Goal: Information Seeking & Learning: Learn about a topic

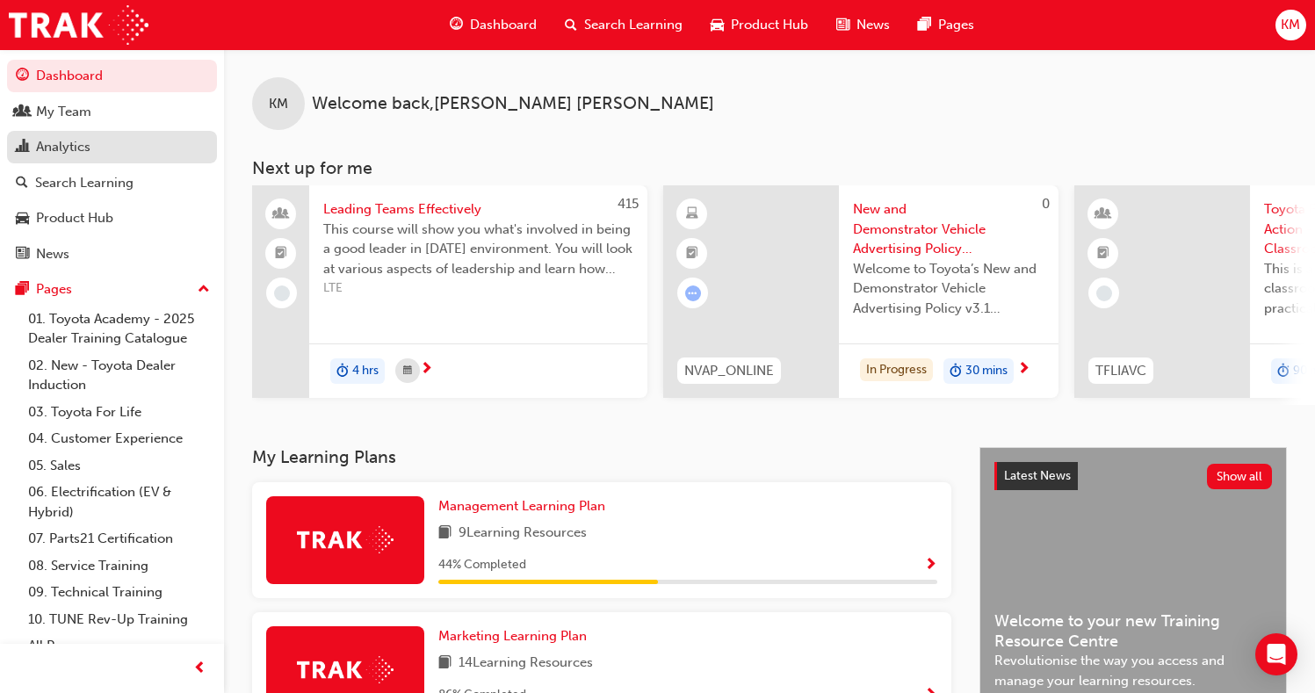
click at [89, 141] on div "Analytics" at bounding box center [63, 147] width 54 height 20
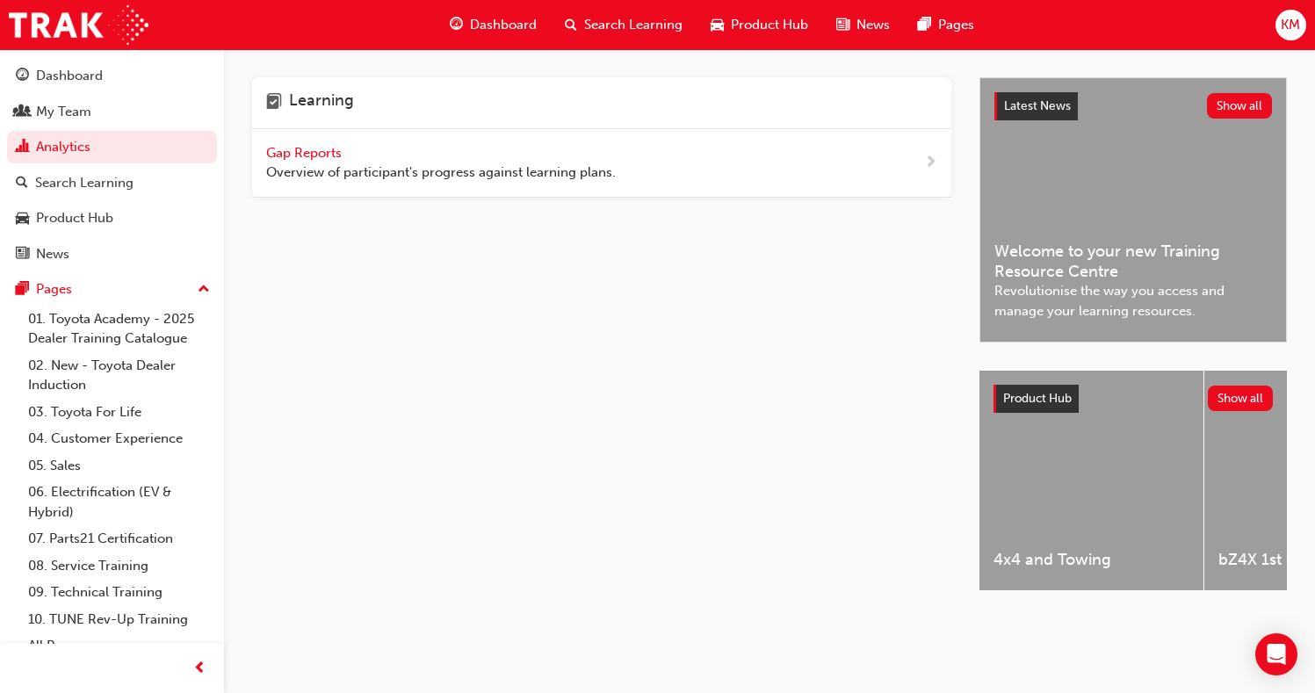
click at [432, 178] on span "Overview of participant's progress against learning plans." at bounding box center [441, 173] width 350 height 20
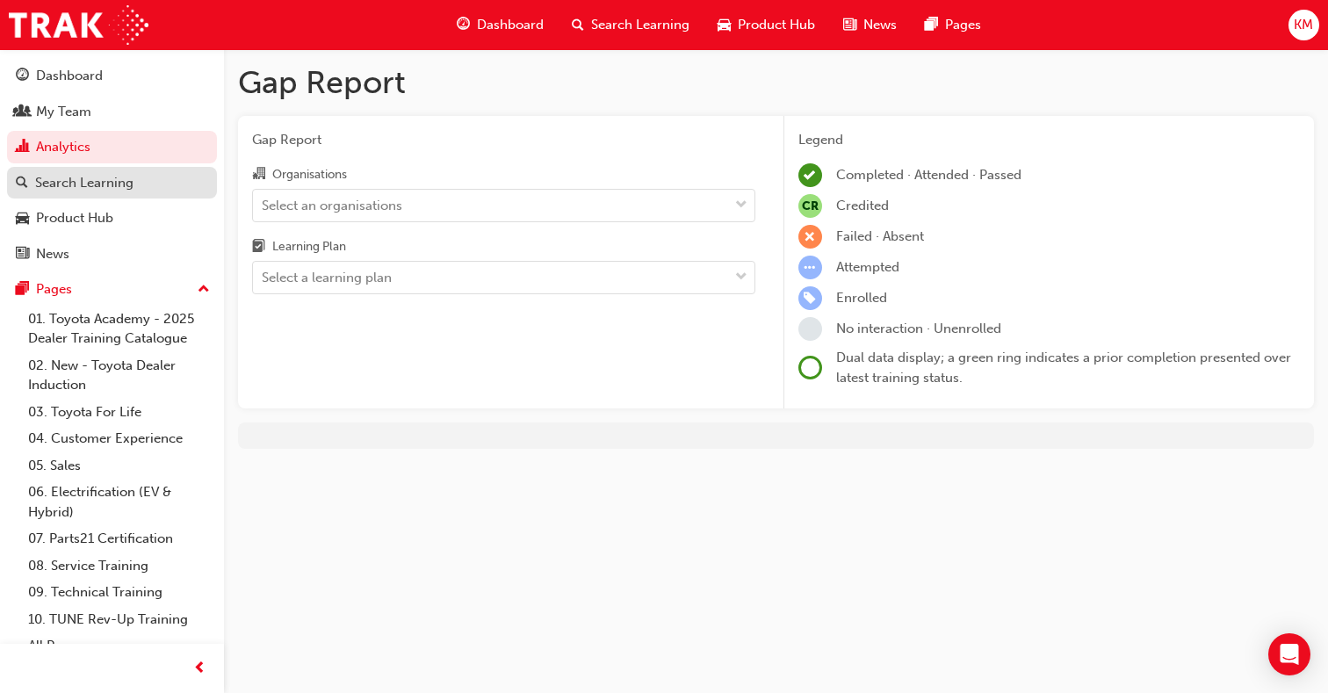
click at [134, 178] on div "Search Learning" at bounding box center [112, 183] width 192 height 22
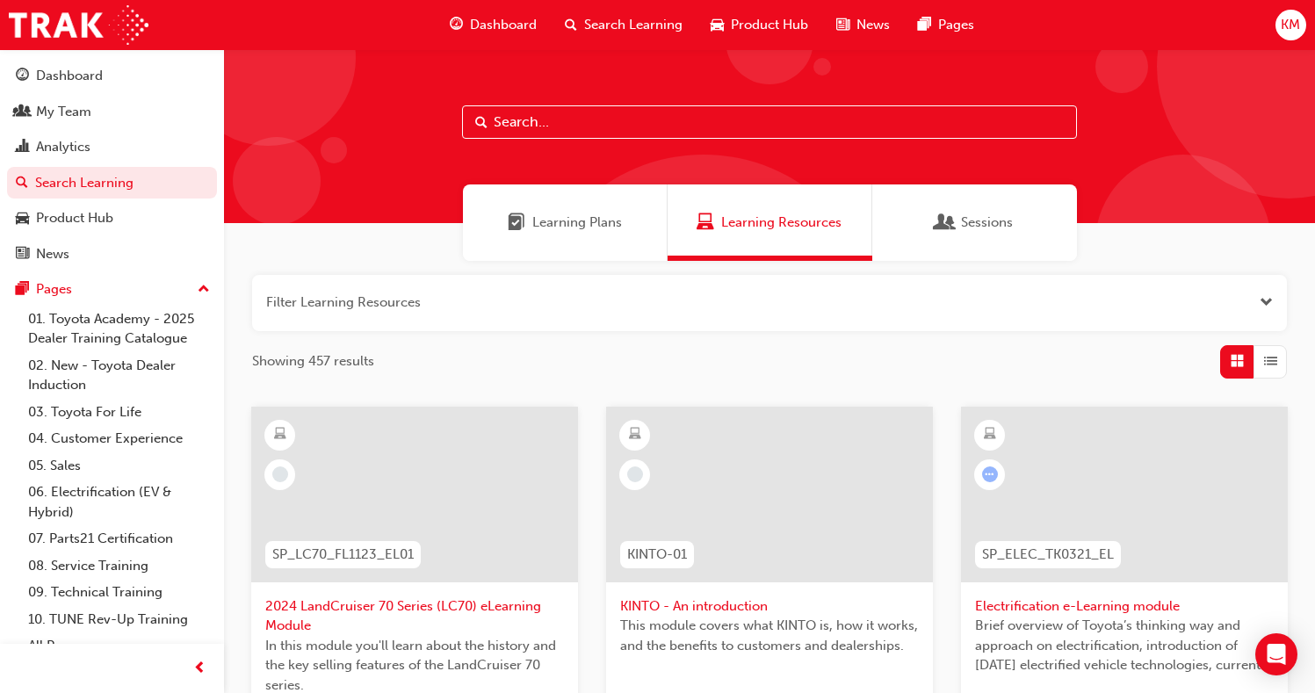
click at [508, 124] on input "text" at bounding box center [769, 121] width 615 height 33
type input "ACL"
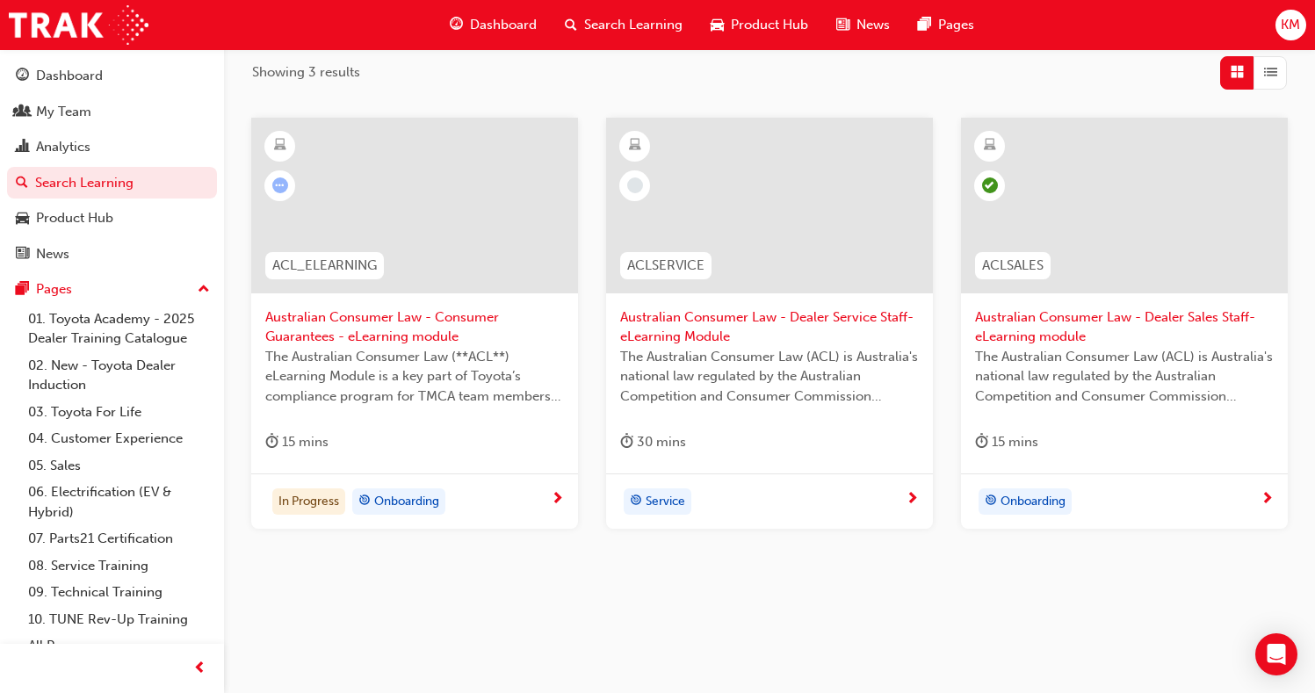
scroll to position [295, 0]
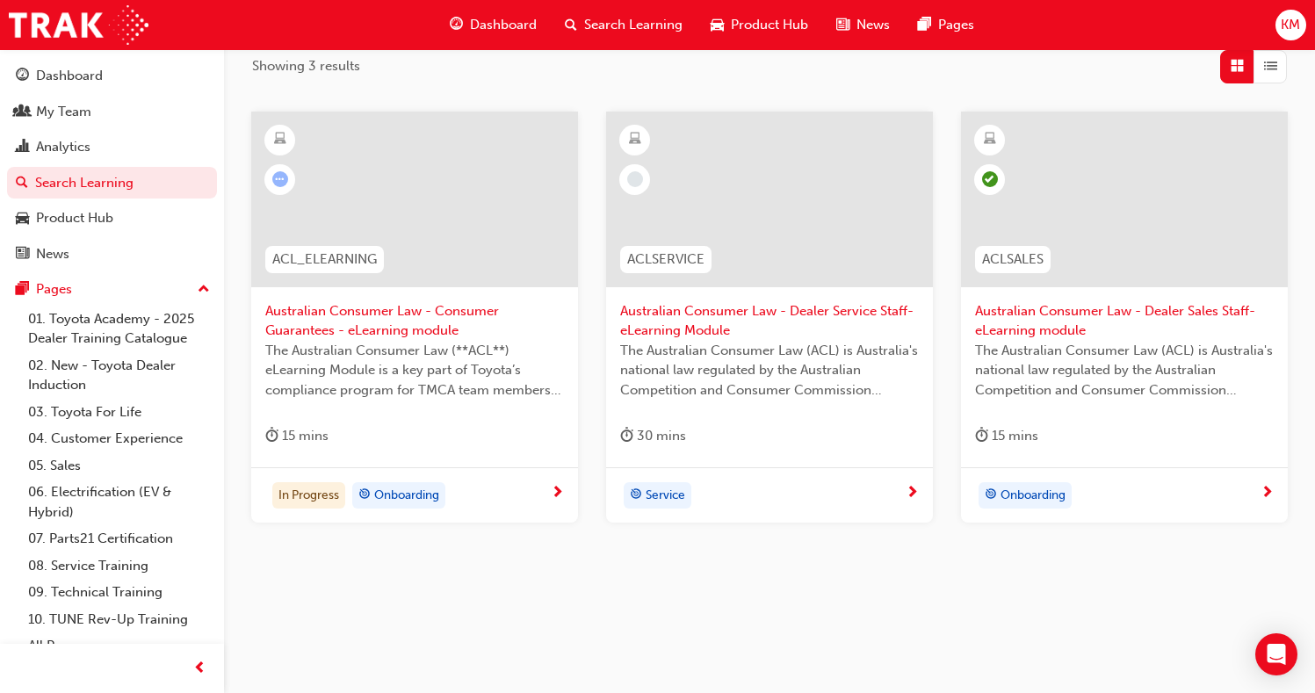
click at [390, 363] on span "The Australian Consumer Law (**ACL**) eLearning Module is a key part of Toyota’…" at bounding box center [414, 371] width 299 height 60
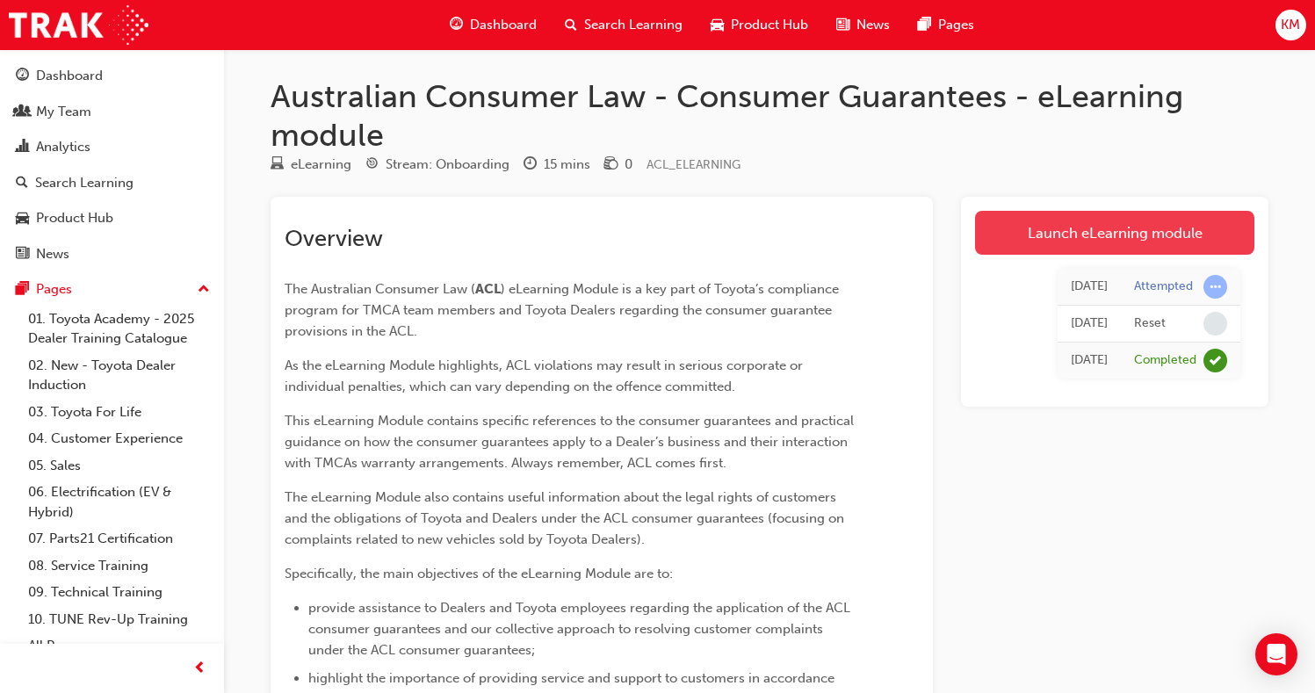
click at [1016, 237] on link "Launch eLearning module" at bounding box center [1114, 233] width 279 height 44
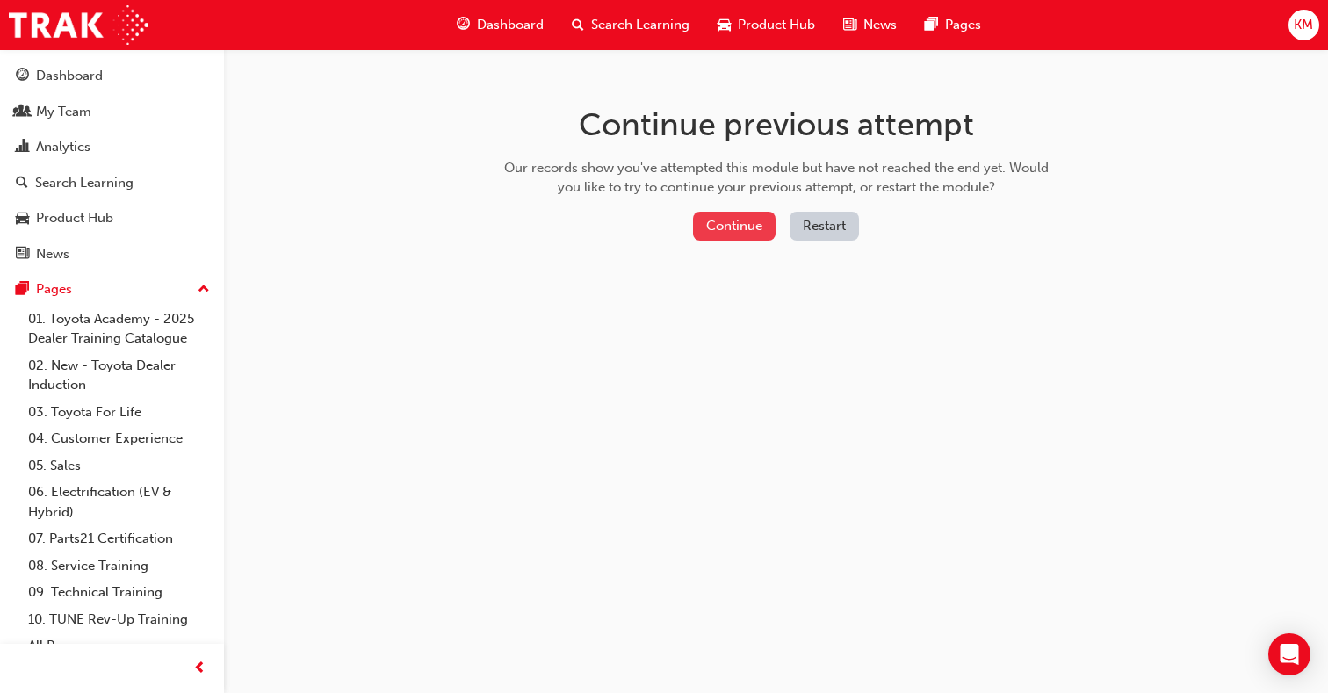
click at [751, 231] on button "Continue" at bounding box center [734, 226] width 83 height 29
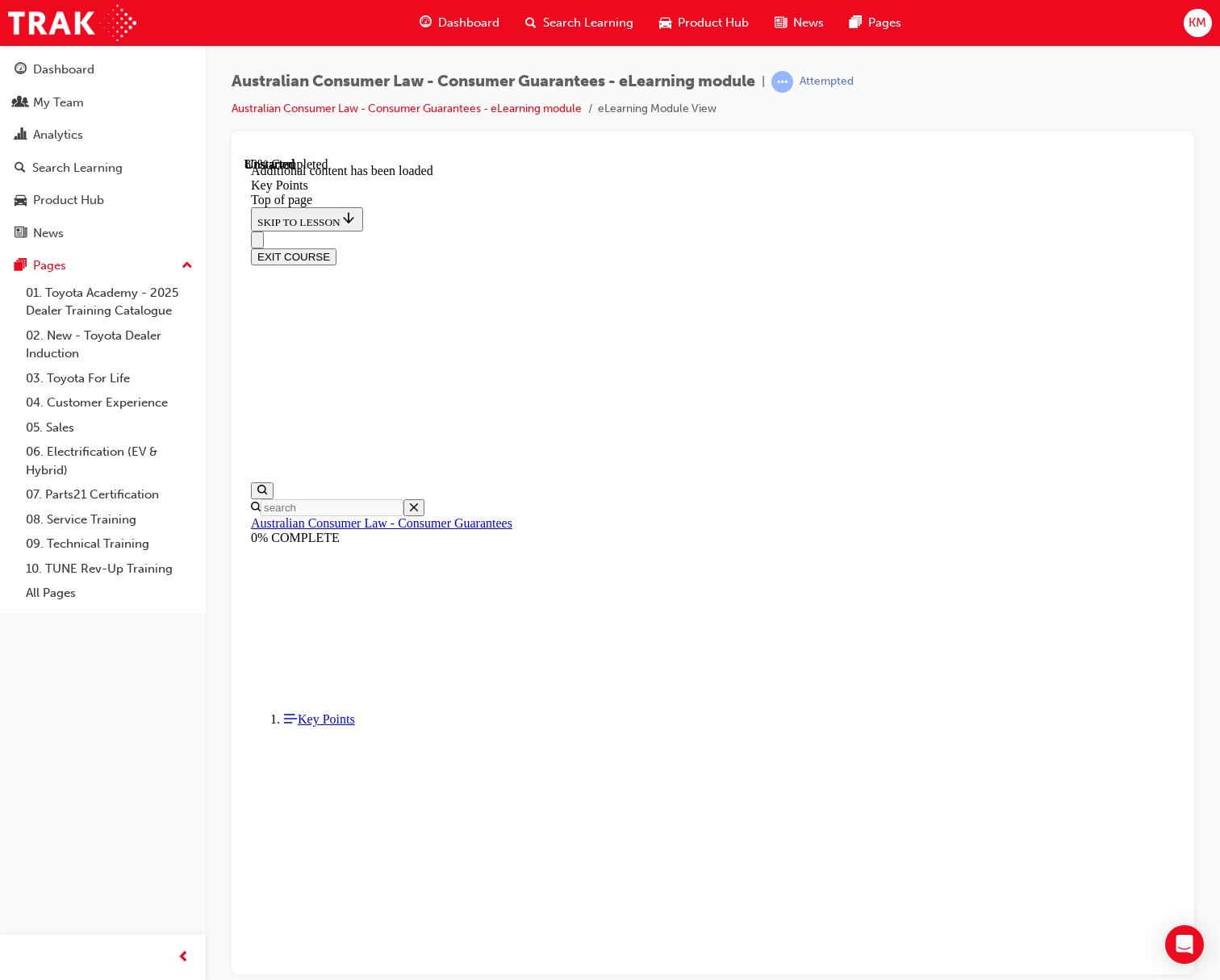
scroll to position [2551, 0]
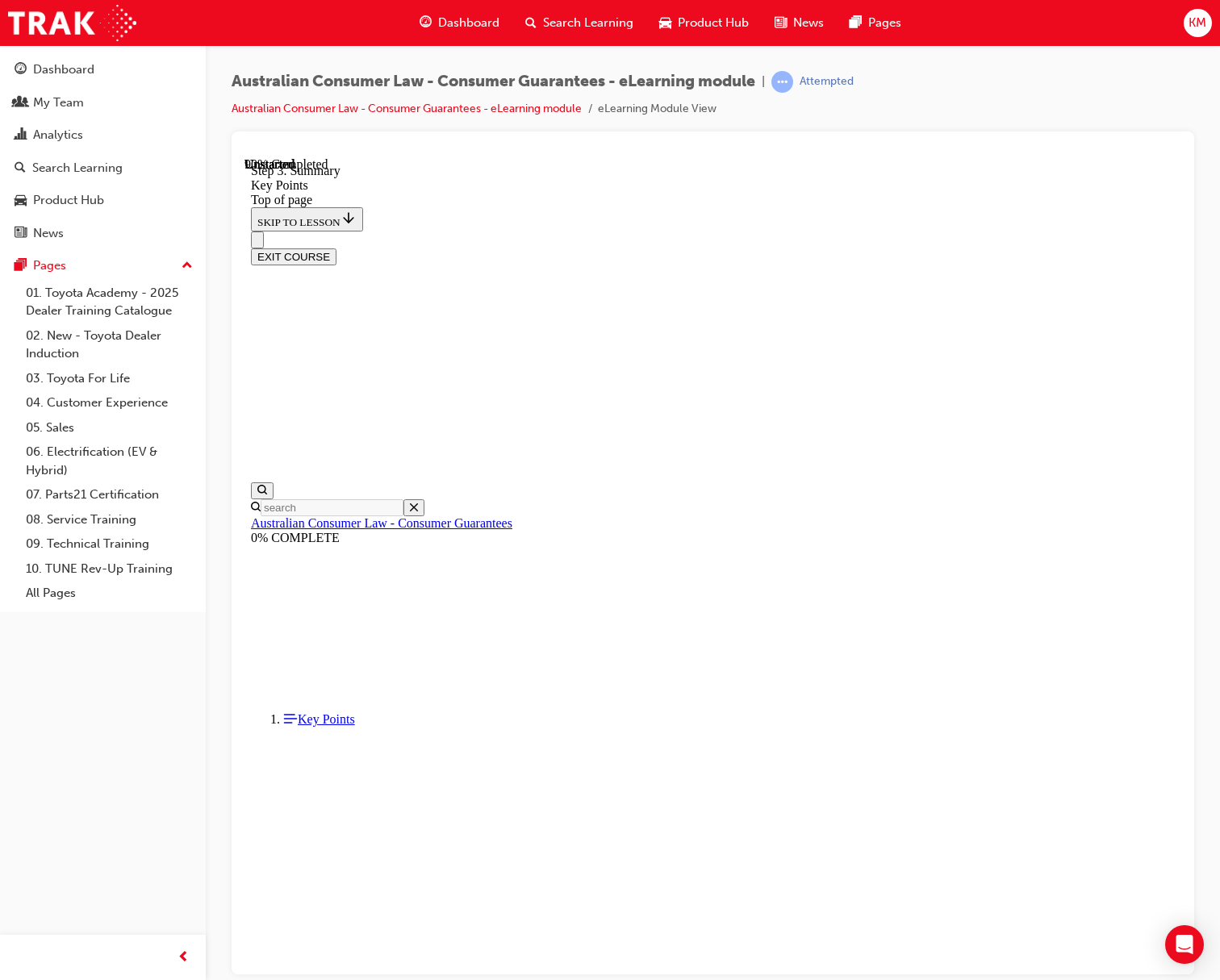
scroll to position [2428, 0]
drag, startPoint x: 594, startPoint y: 475, endPoint x: 1055, endPoint y: 707, distance: 516.1
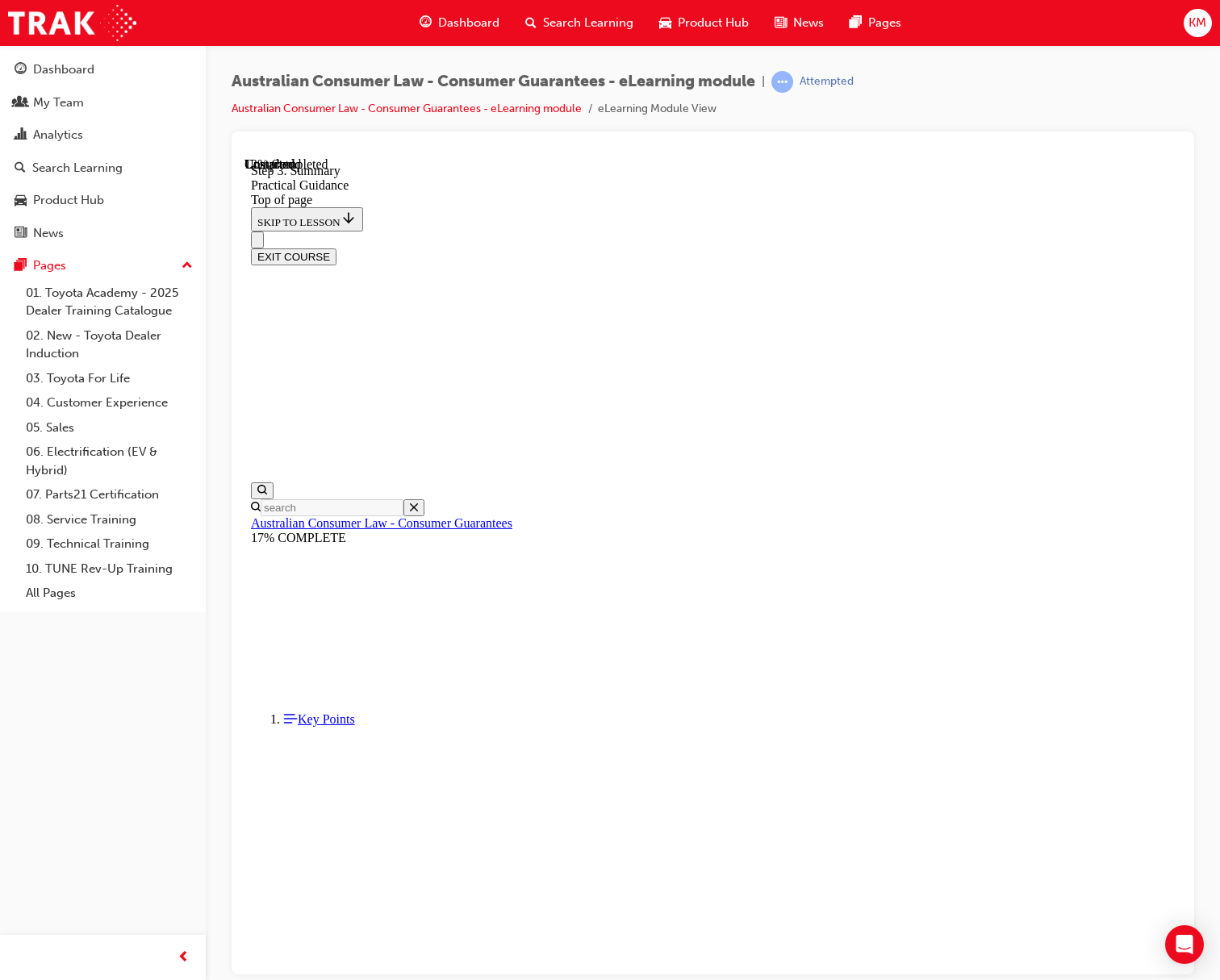
scroll to position [172, 0]
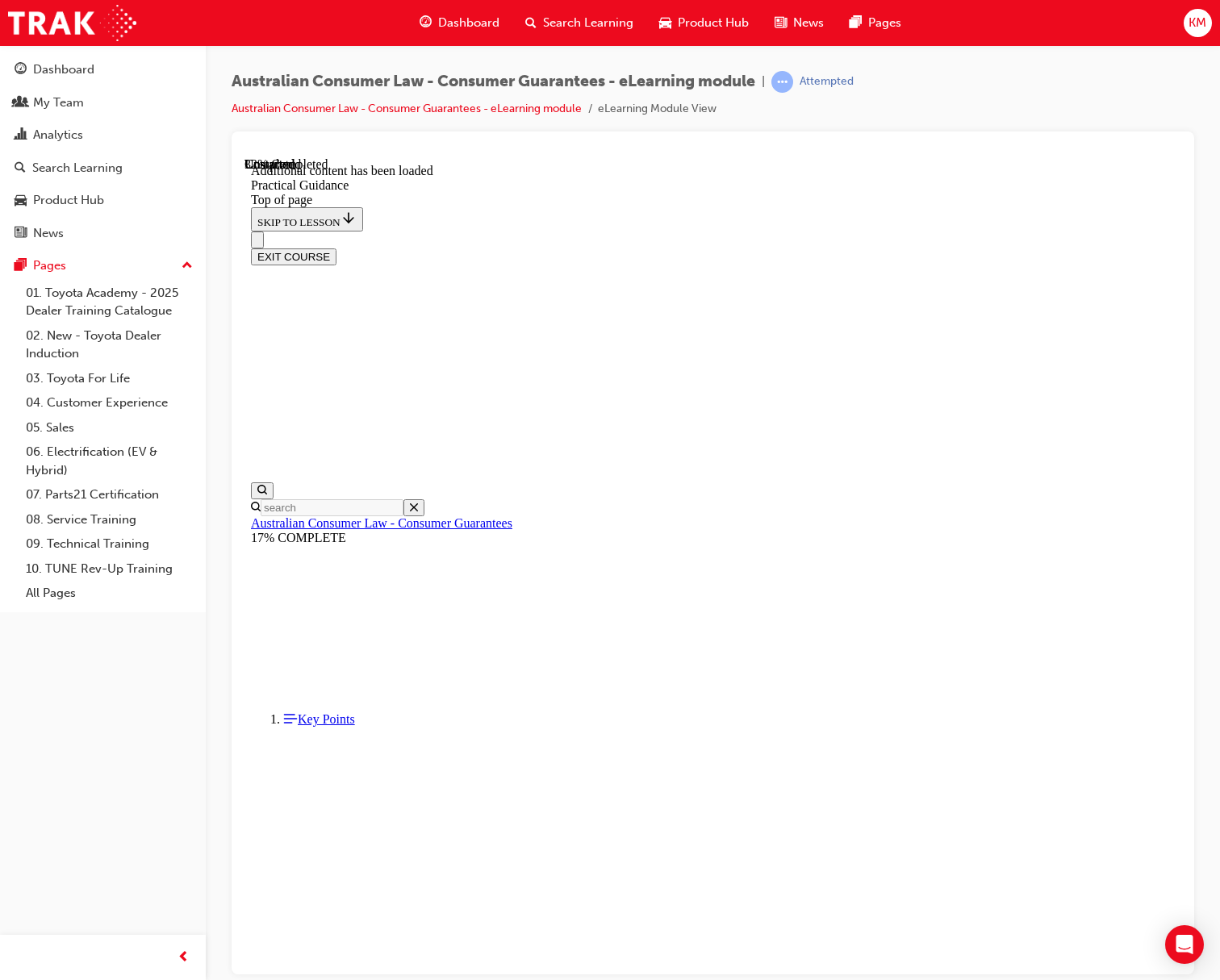
drag, startPoint x: 820, startPoint y: 535, endPoint x: 1024, endPoint y: 779, distance: 318.0
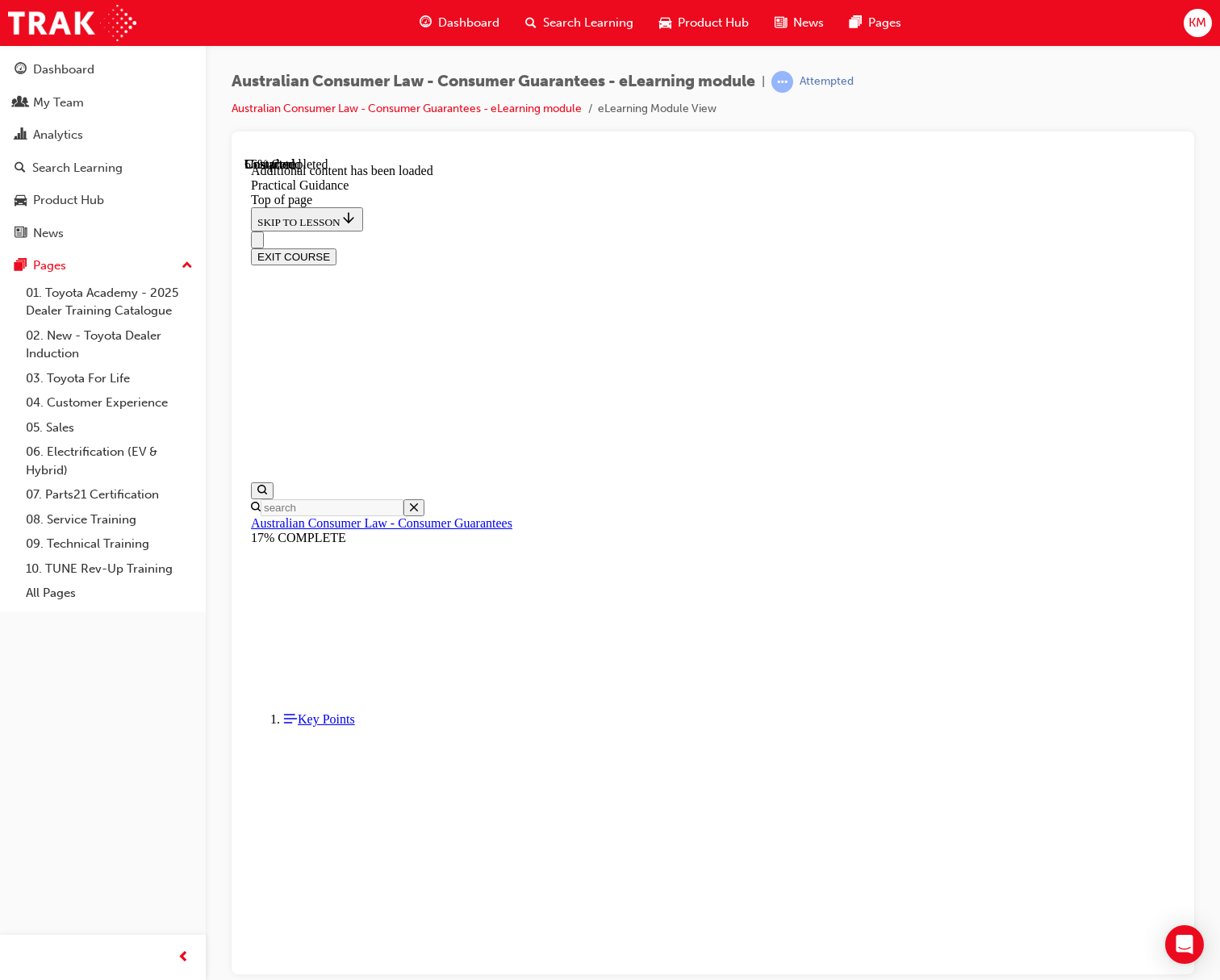
drag, startPoint x: 548, startPoint y: 480, endPoint x: 869, endPoint y: 565, distance: 332.1
drag, startPoint x: 582, startPoint y: 637, endPoint x: 974, endPoint y: 828, distance: 436.1
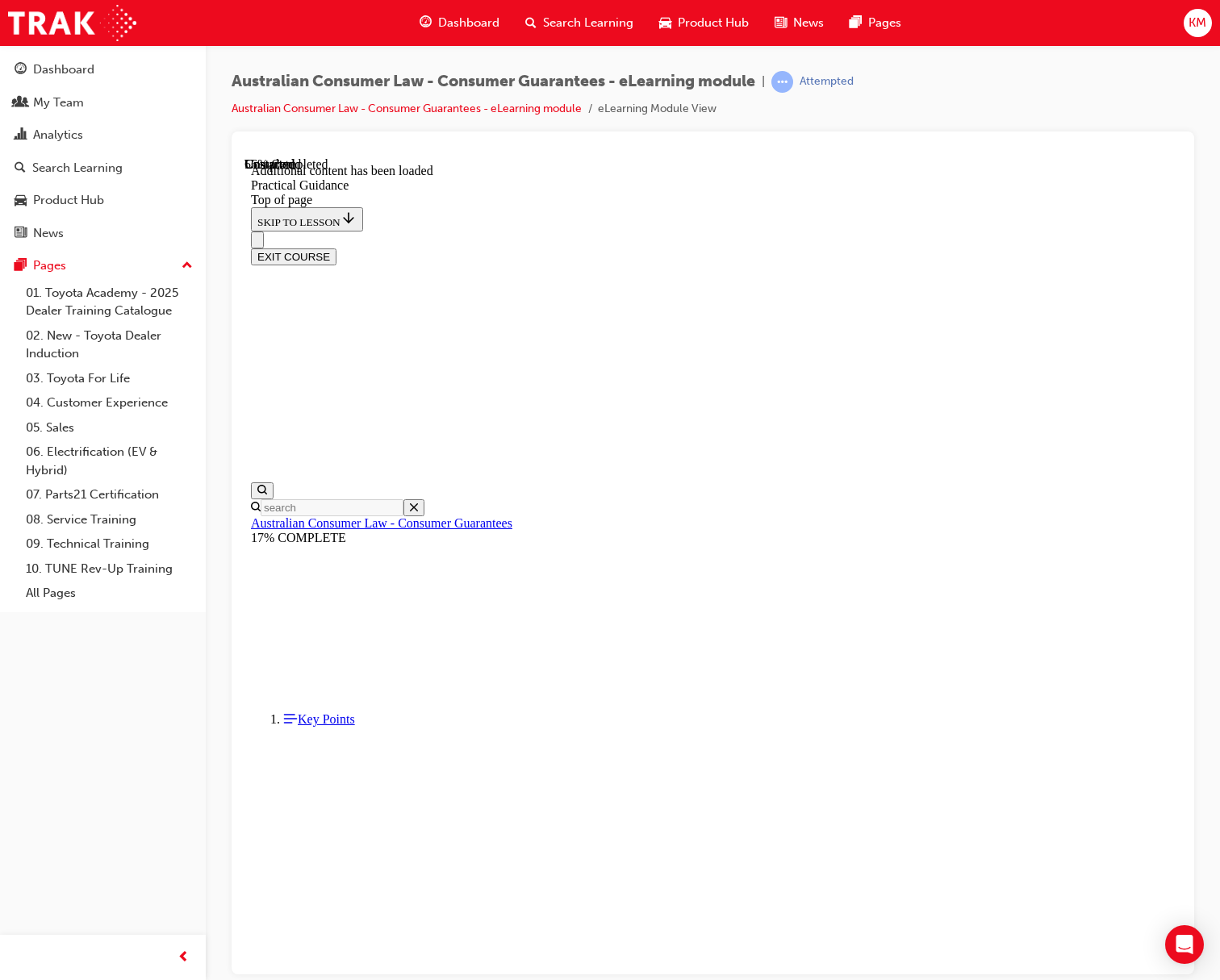
drag, startPoint x: 974, startPoint y: 828, endPoint x: 888, endPoint y: 864, distance: 93.2
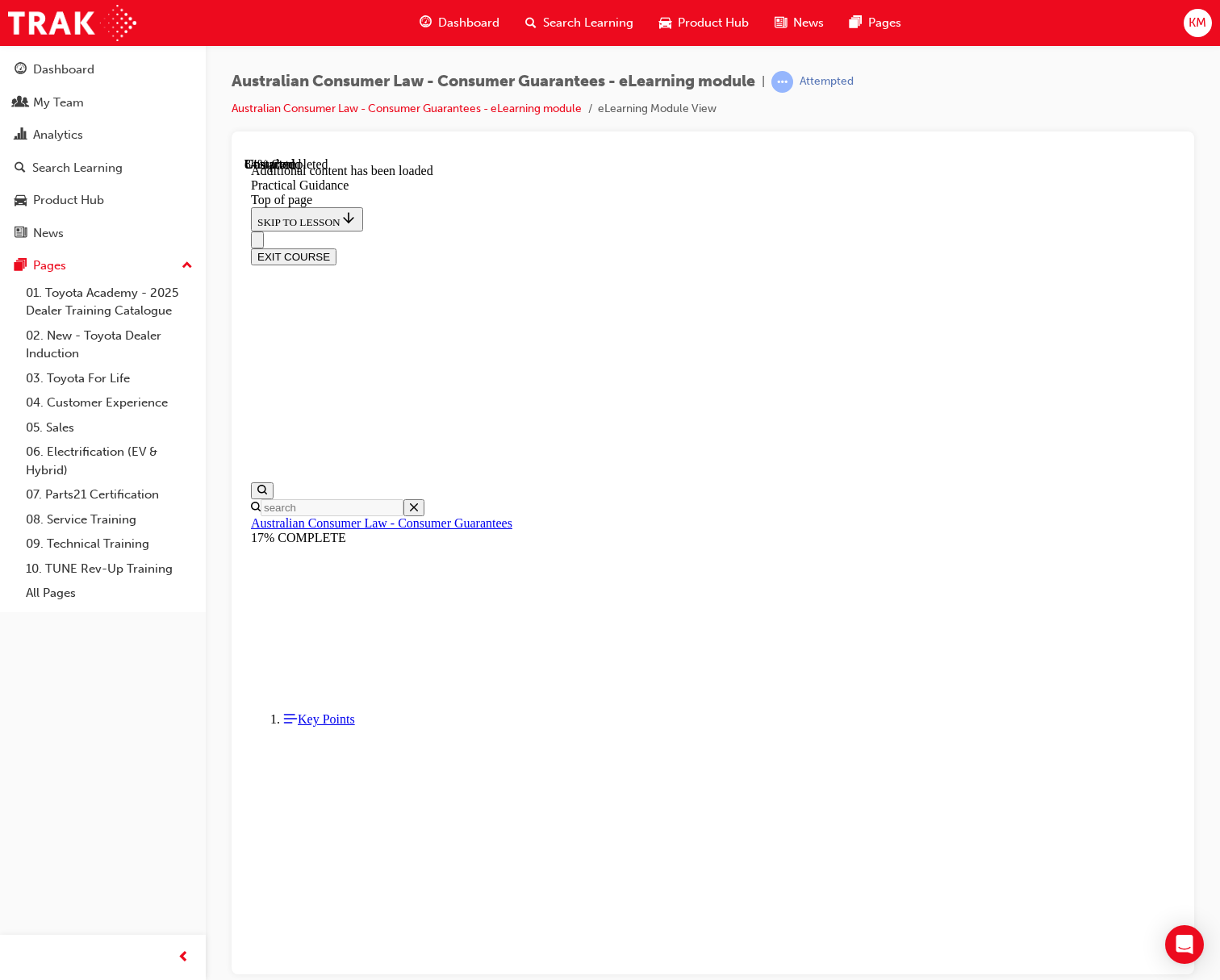
drag, startPoint x: 580, startPoint y: 331, endPoint x: 898, endPoint y: 407, distance: 327.0
drag, startPoint x: 573, startPoint y: 581, endPoint x: 930, endPoint y: 683, distance: 371.3
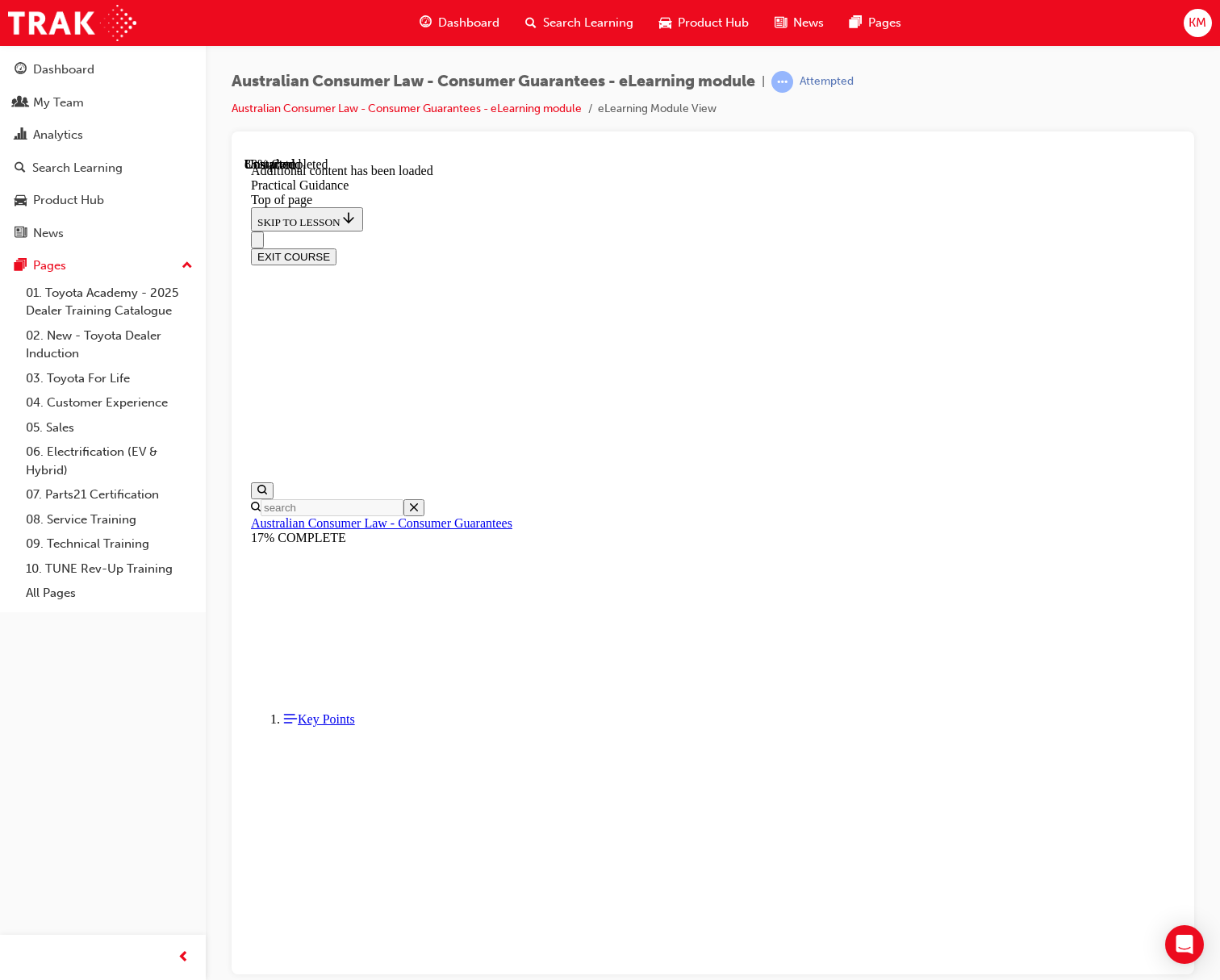
drag, startPoint x: 561, startPoint y: 541, endPoint x: 1123, endPoint y: 636, distance: 570.0
drag, startPoint x: 588, startPoint y: 611, endPoint x: 947, endPoint y: 817, distance: 413.9
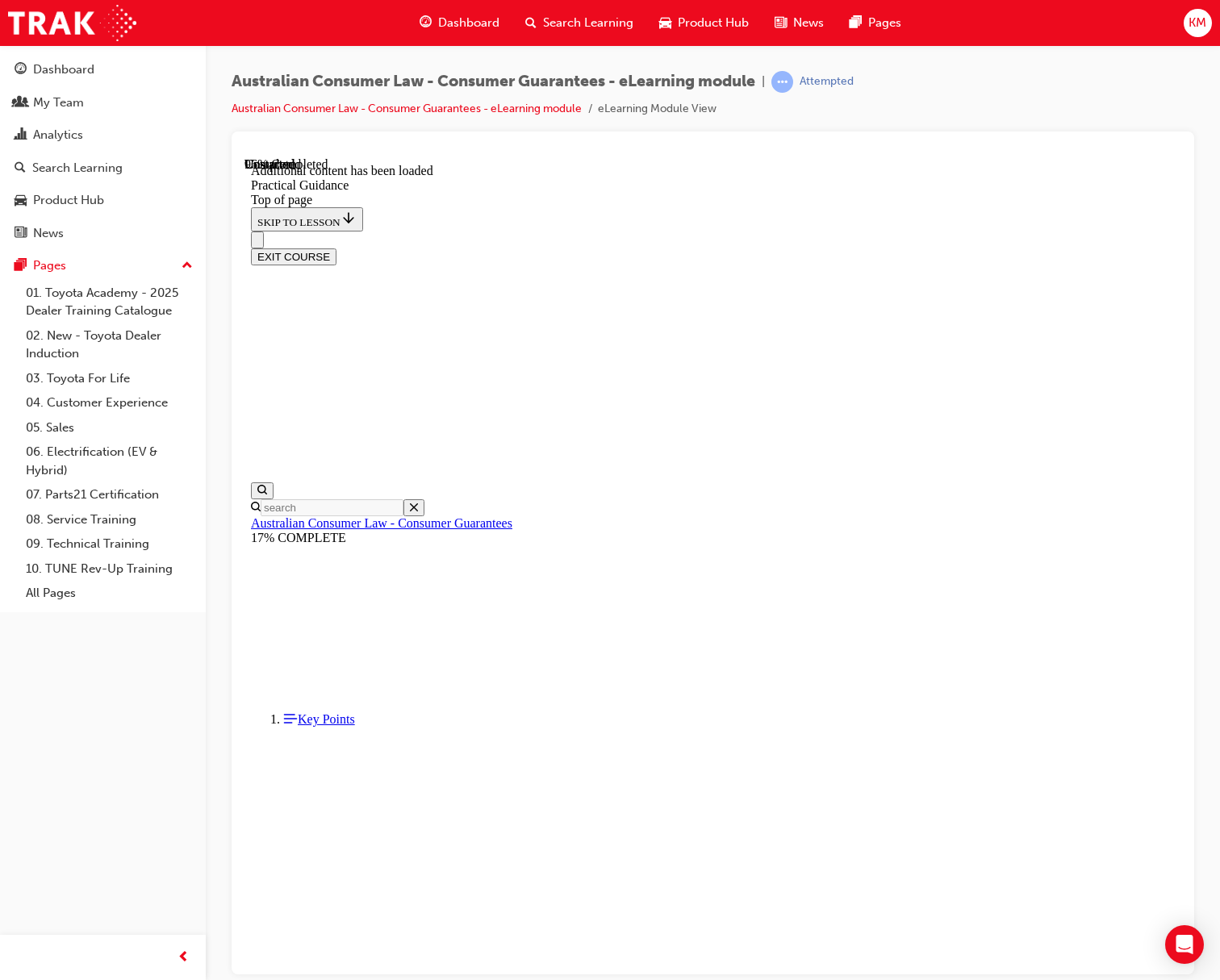
drag, startPoint x: 947, startPoint y: 817, endPoint x: 903, endPoint y: 866, distance: 65.9
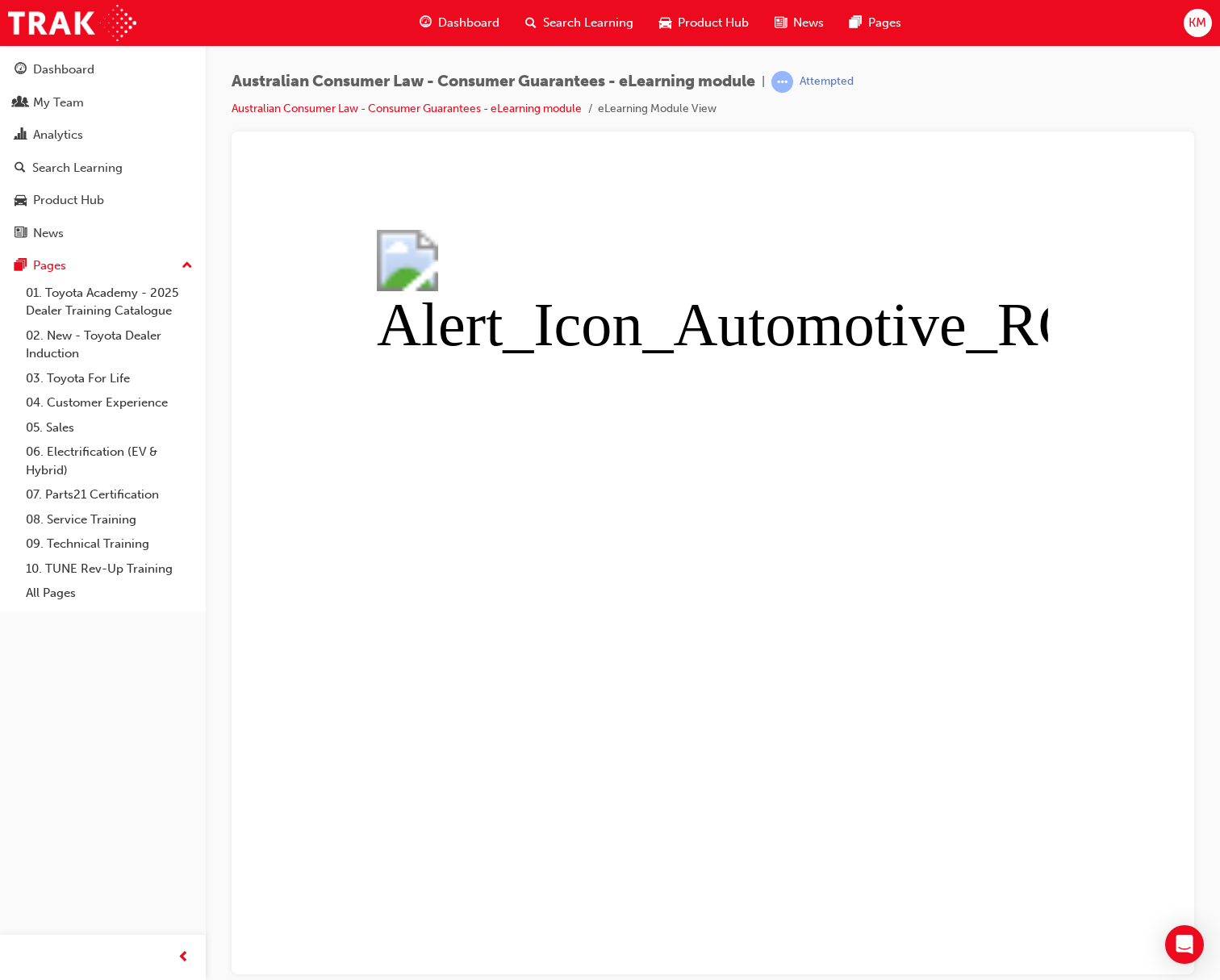
click at [593, 621] on button "Unzoom image" at bounding box center [713, 565] width 937 height 817
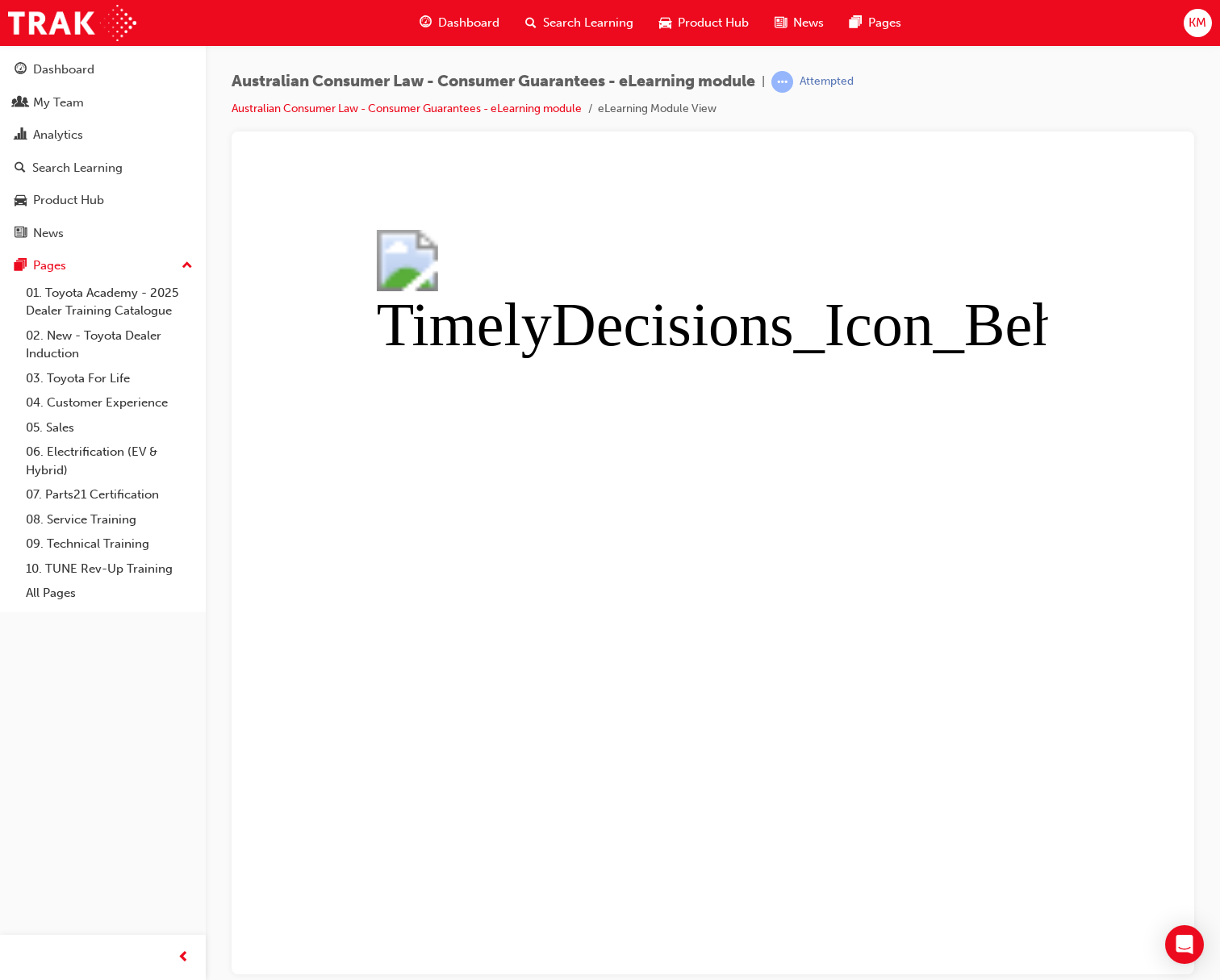
click at [753, 612] on button "Unzoom image" at bounding box center [713, 565] width 937 height 817
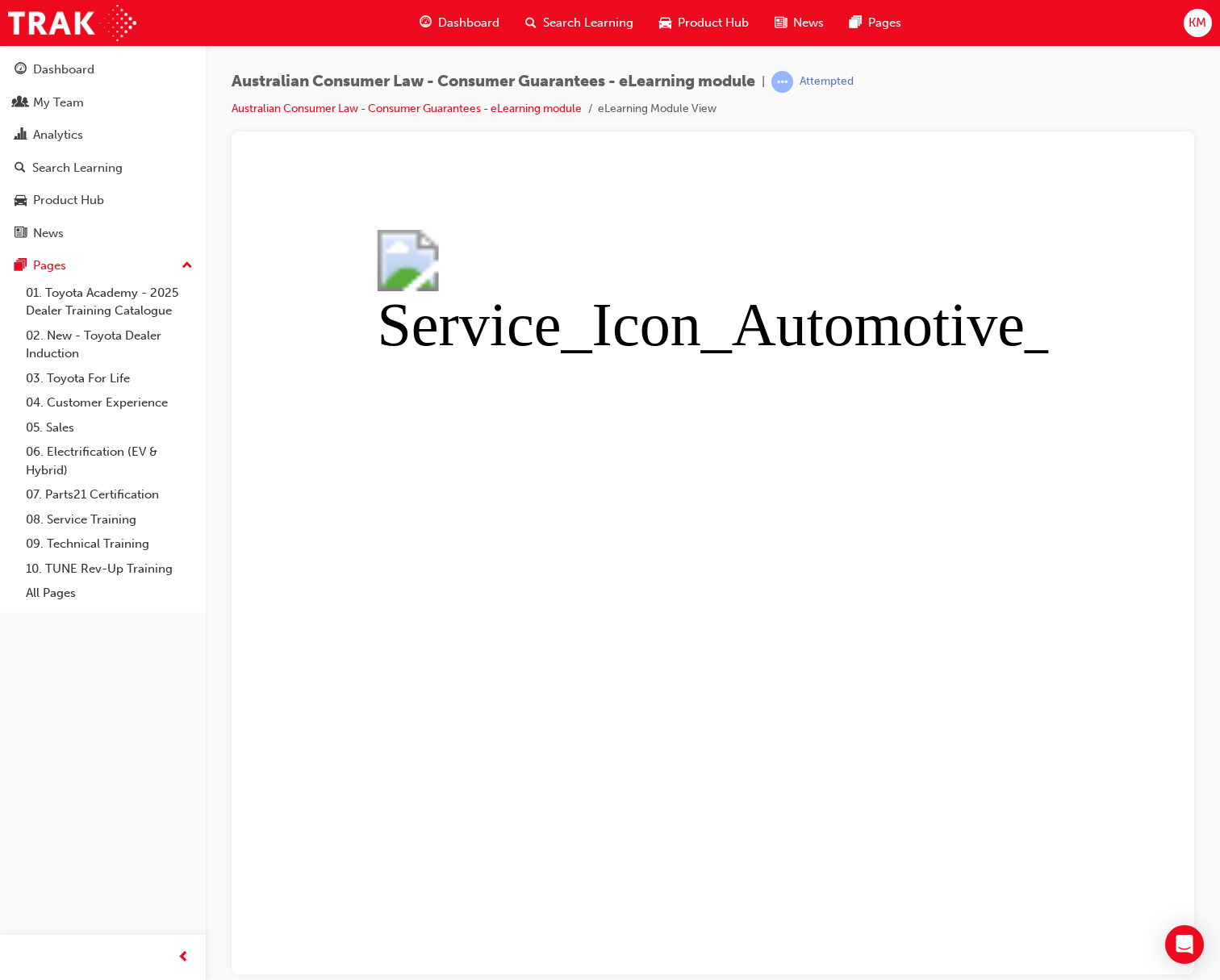
click at [840, 558] on button "Unzoom image" at bounding box center [713, 565] width 937 height 817
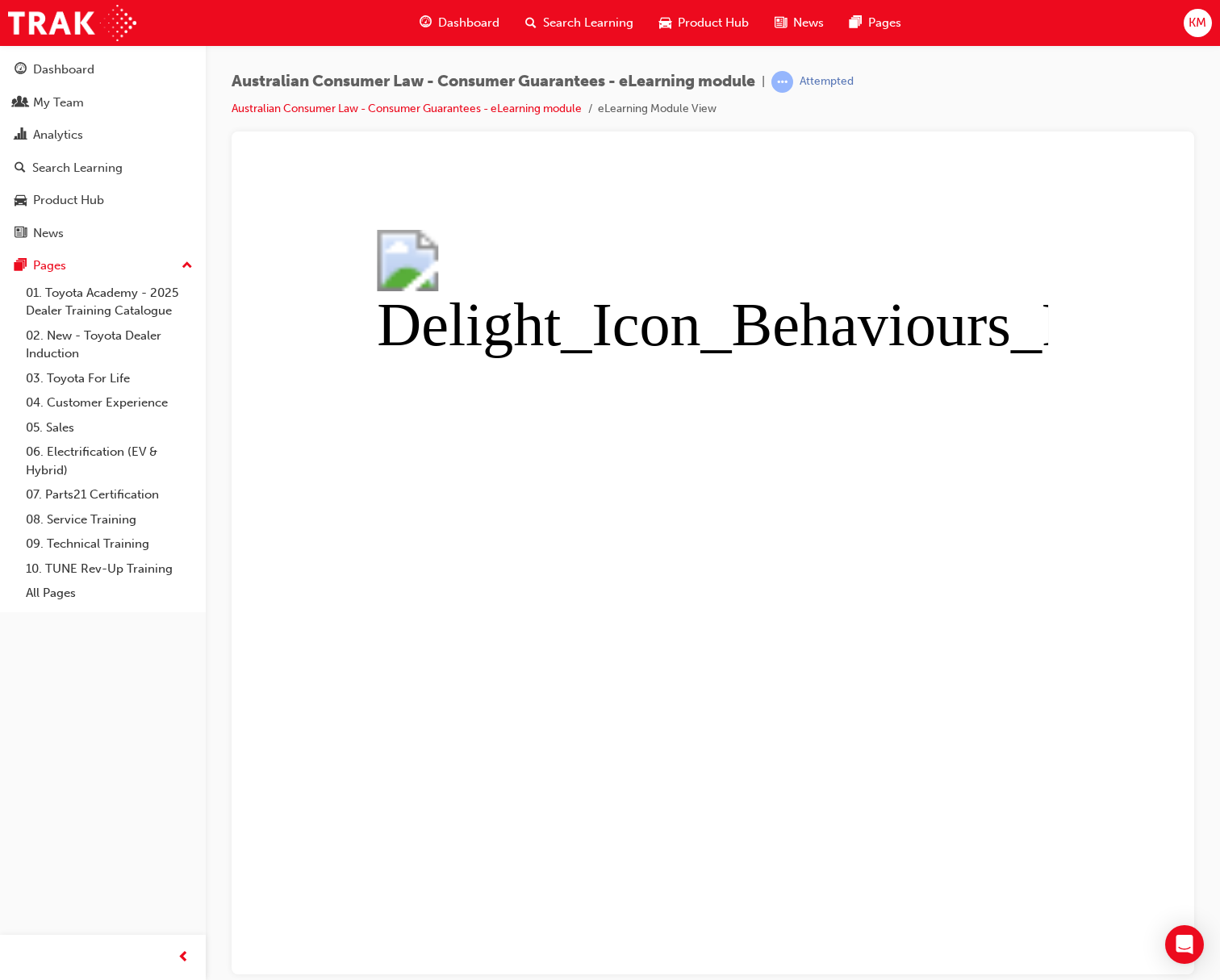
click at [943, 610] on button "Unzoom image" at bounding box center [713, 565] width 937 height 817
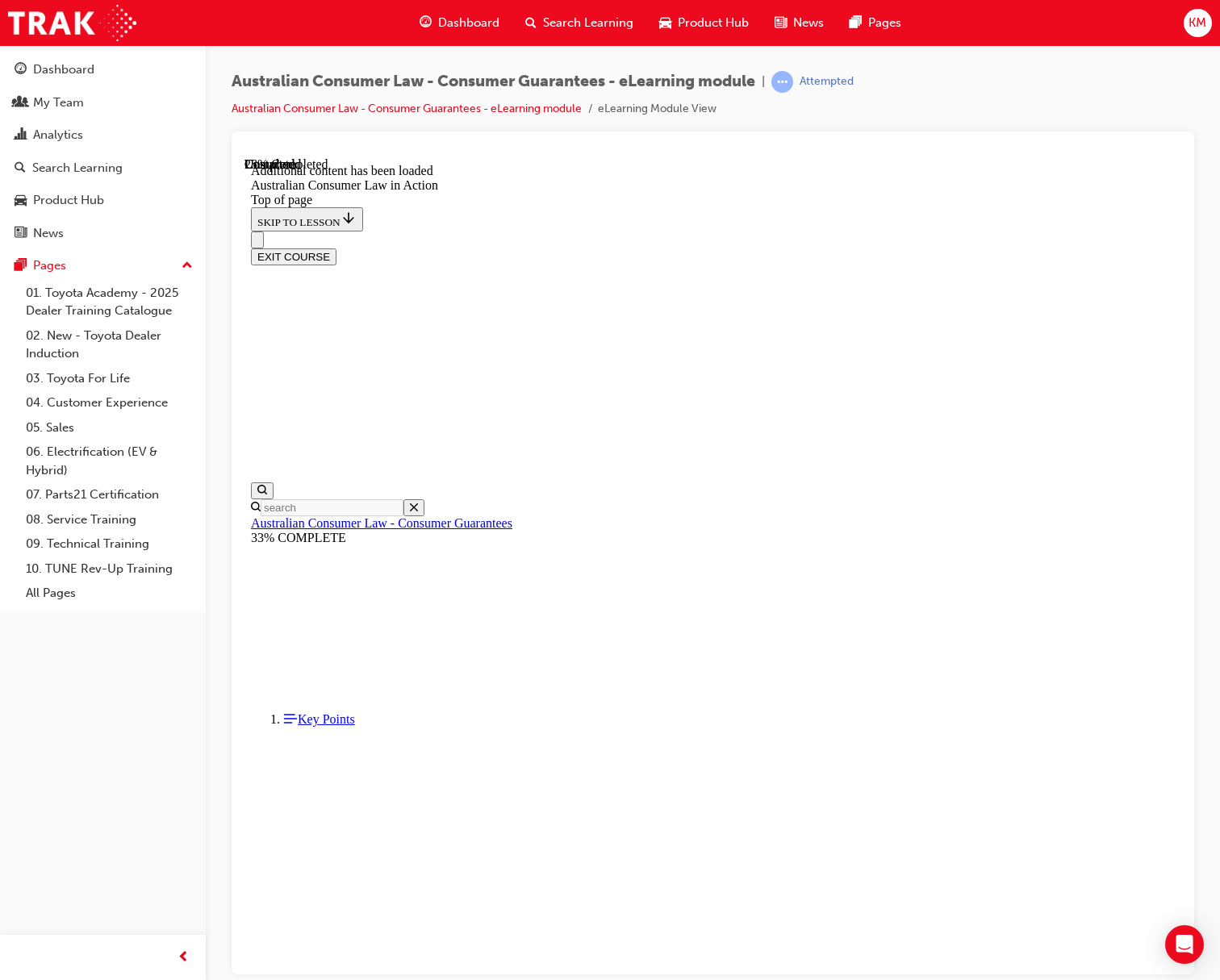
scroll to position [454, 0]
drag, startPoint x: 640, startPoint y: 487, endPoint x: 1074, endPoint y: 564, distance: 440.8
drag, startPoint x: 863, startPoint y: 626, endPoint x: 1060, endPoint y: 748, distance: 231.7
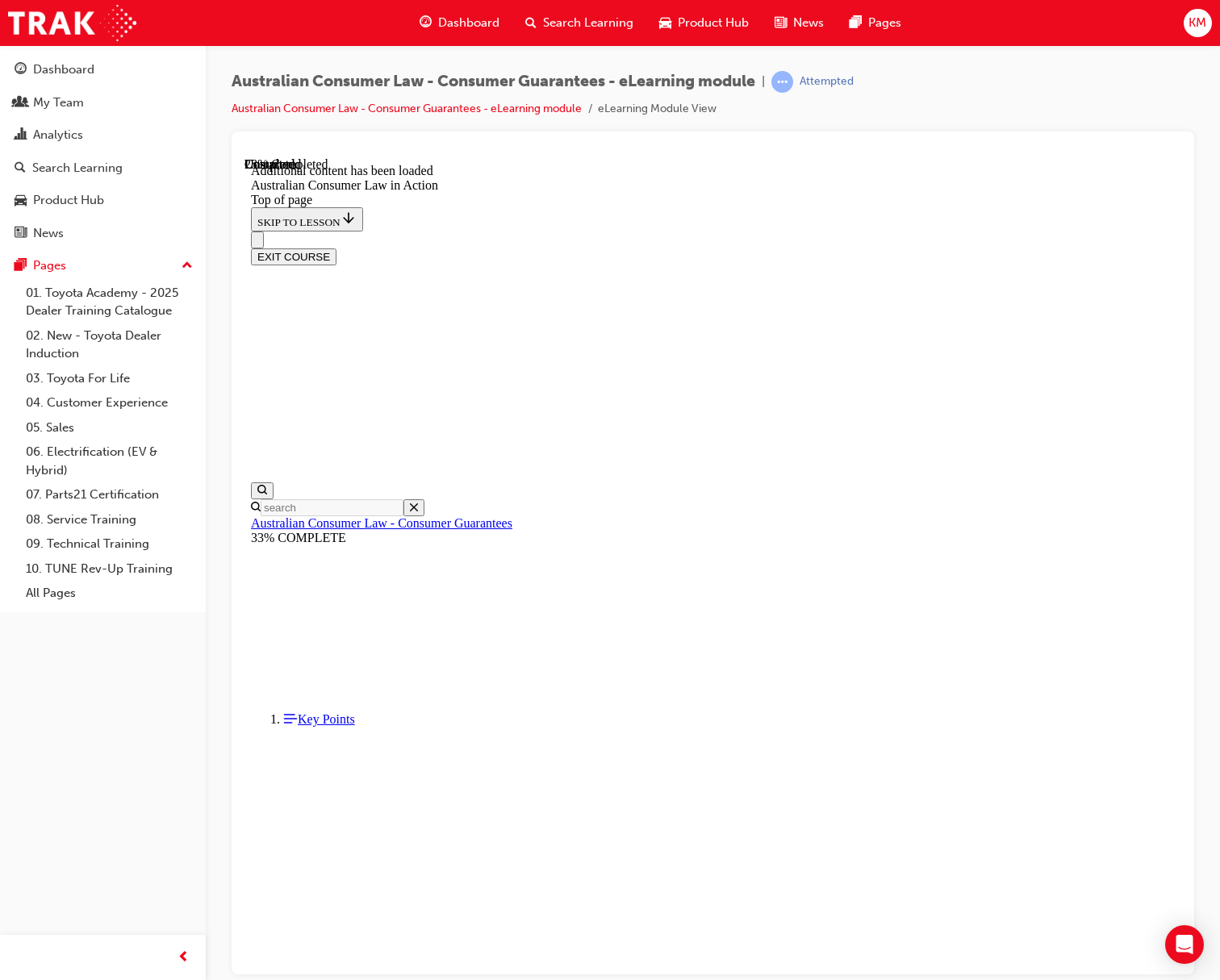
scroll to position [613, 0]
drag, startPoint x: 630, startPoint y: 311, endPoint x: 721, endPoint y: 519, distance: 227.0
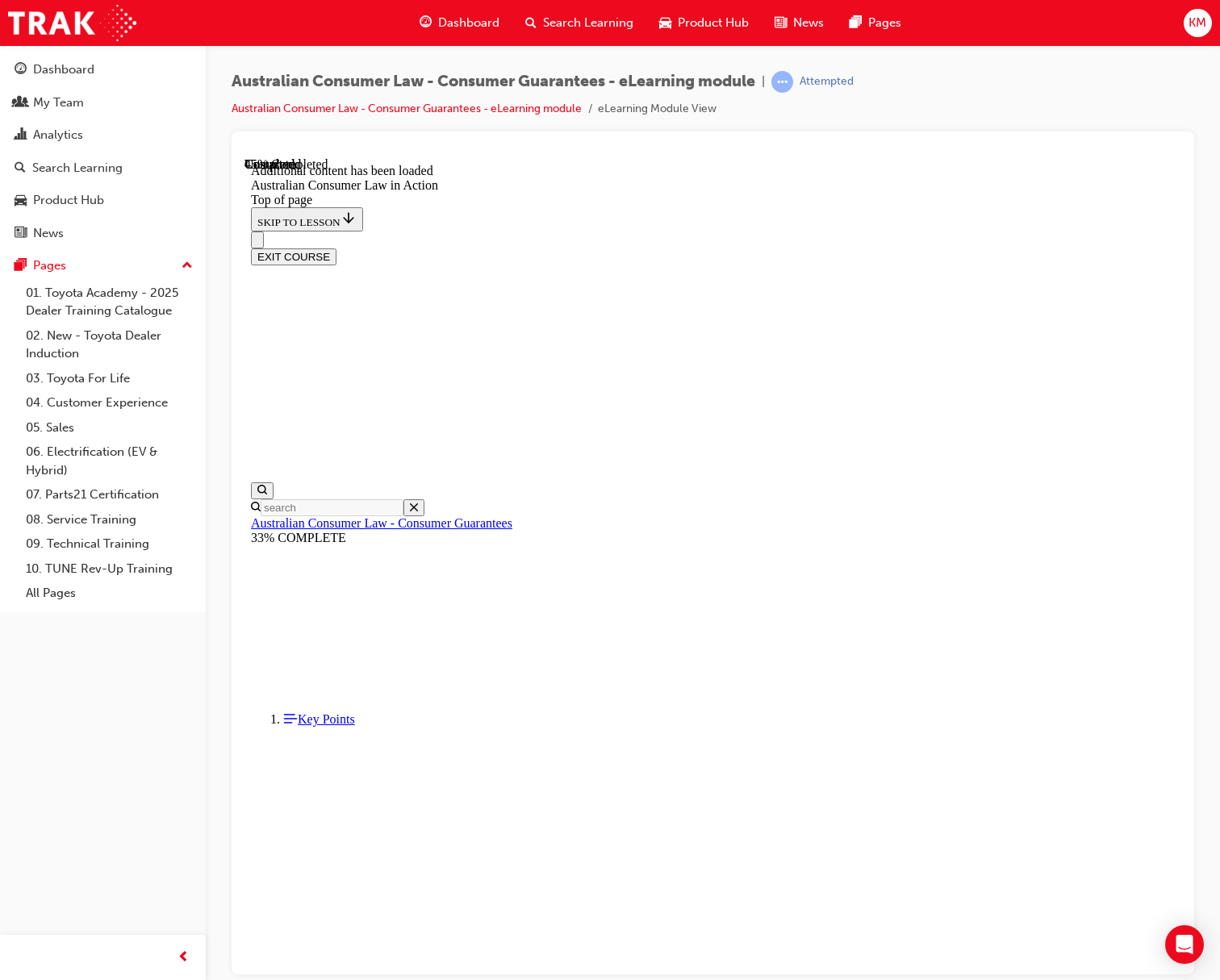
drag, startPoint x: 528, startPoint y: 628, endPoint x: 720, endPoint y: 659, distance: 194.5
drag, startPoint x: 662, startPoint y: 248, endPoint x: 1027, endPoint y: 407, distance: 398.1
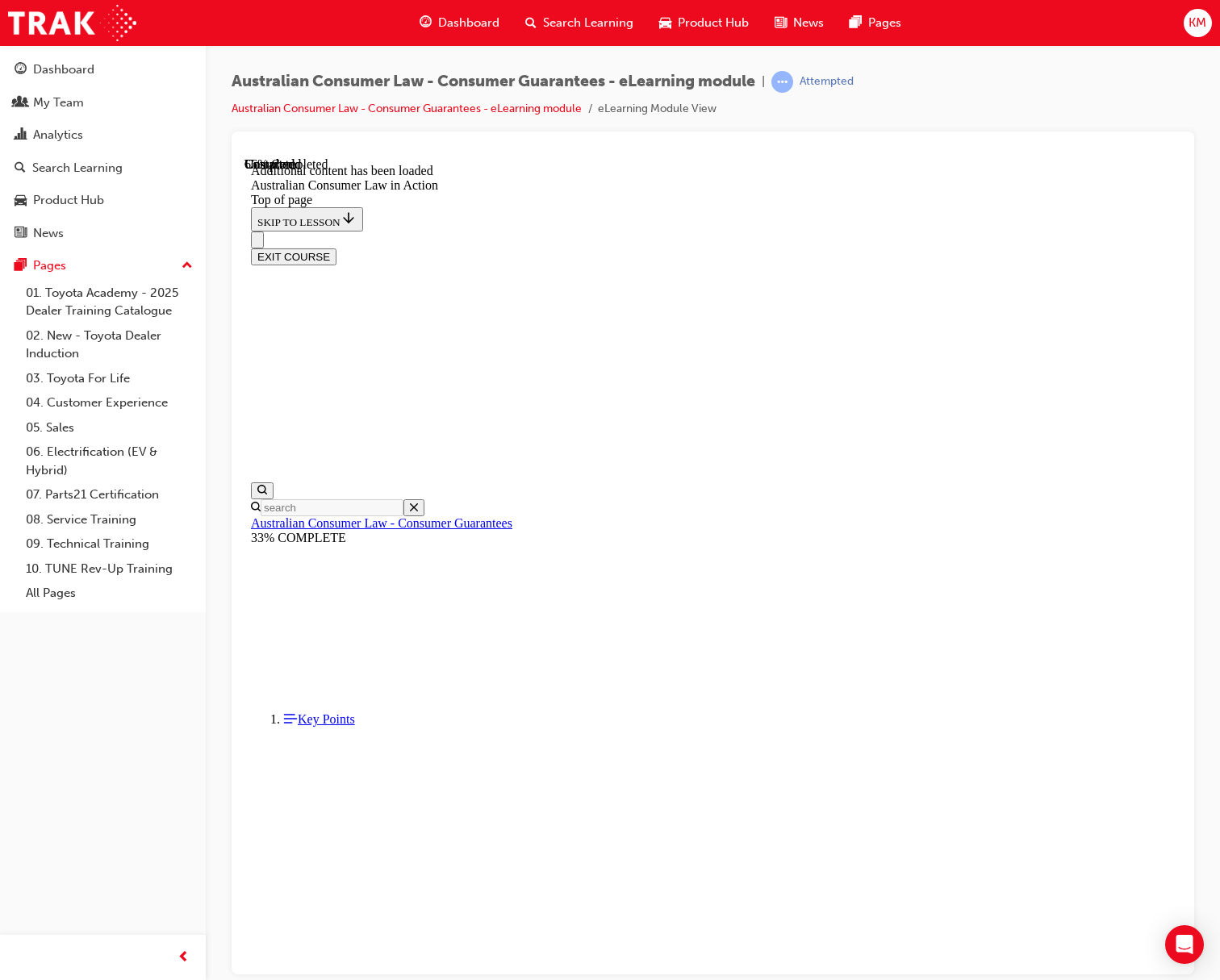
drag, startPoint x: 874, startPoint y: 477, endPoint x: 1111, endPoint y: 571, distance: 255.0
drag, startPoint x: 604, startPoint y: 499, endPoint x: 828, endPoint y: 531, distance: 226.3
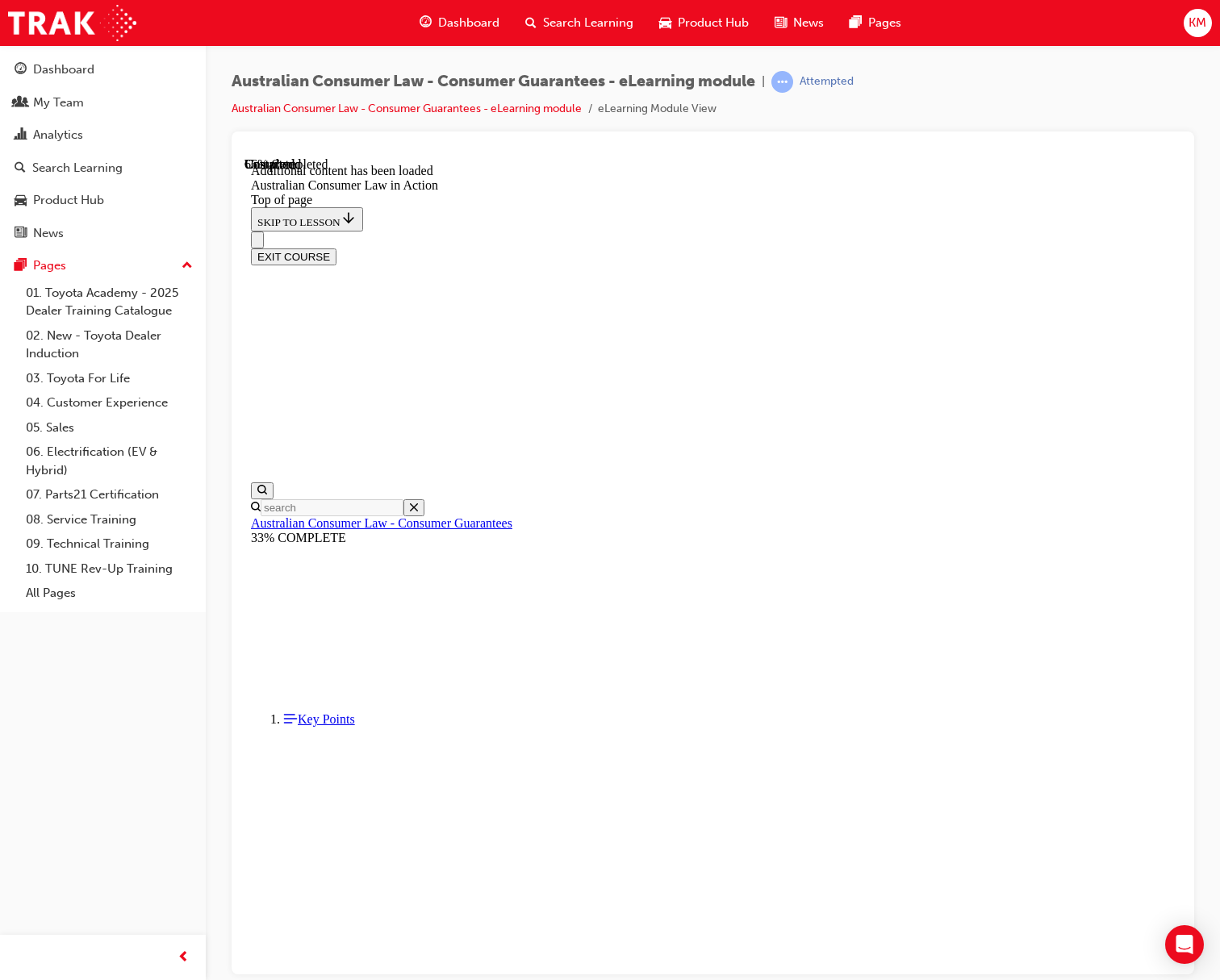
drag, startPoint x: 597, startPoint y: 561, endPoint x: 1079, endPoint y: 641, distance: 488.6
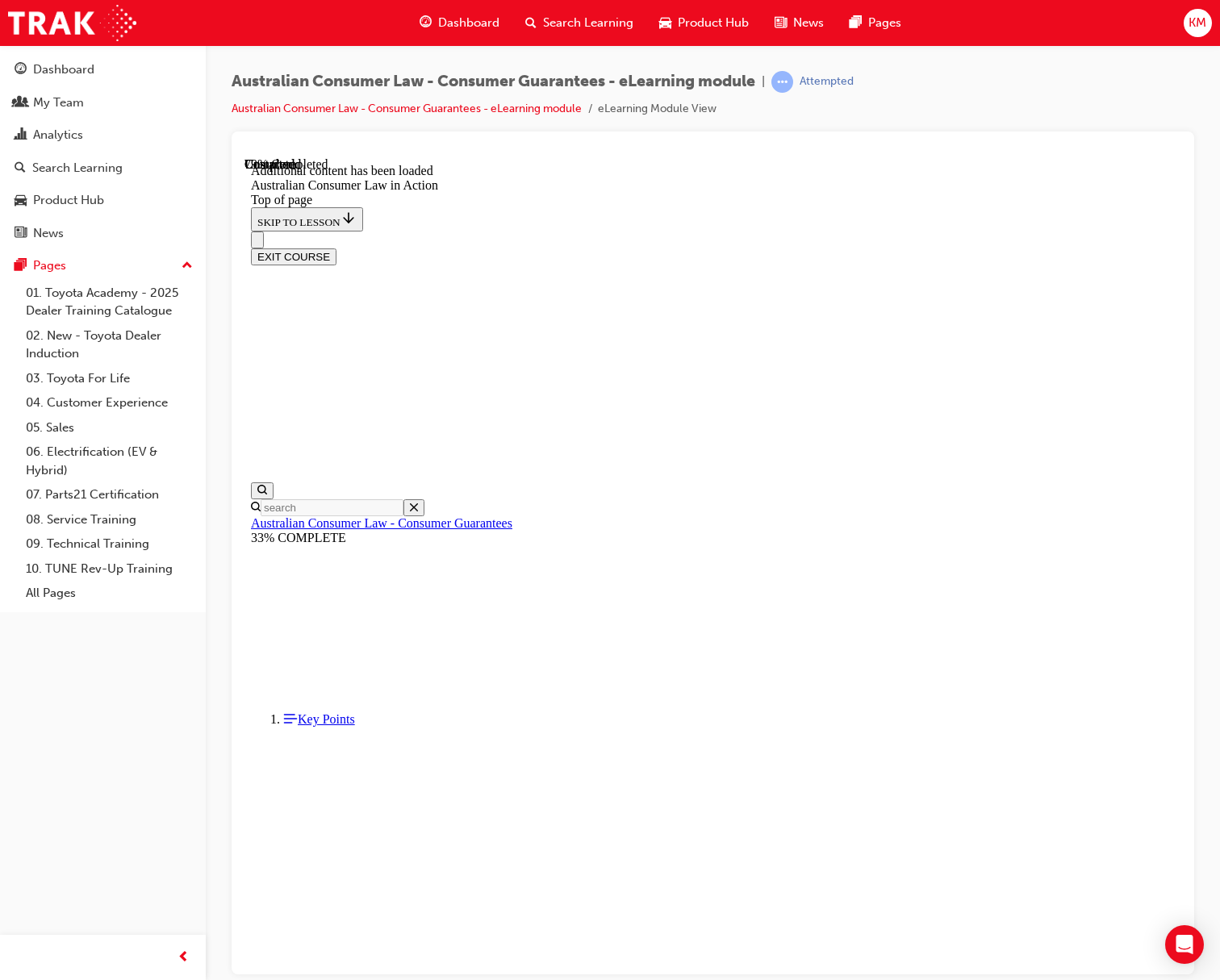
drag, startPoint x: 684, startPoint y: 457, endPoint x: 1026, endPoint y: 457, distance: 342.0
drag, startPoint x: 638, startPoint y: 531, endPoint x: 928, endPoint y: 548, distance: 290.5
drag, startPoint x: 634, startPoint y: 597, endPoint x: 1004, endPoint y: 640, distance: 372.5
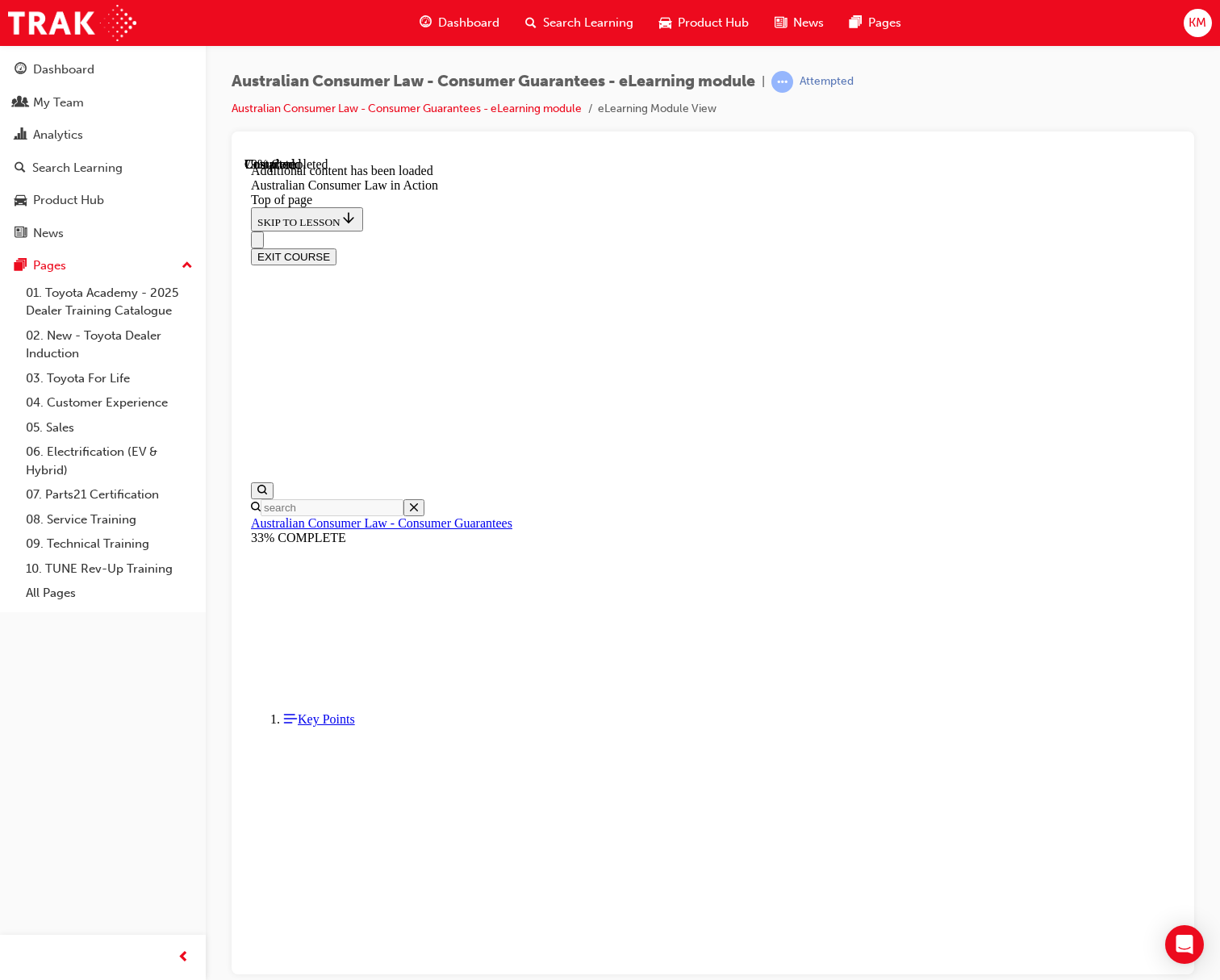
drag, startPoint x: 641, startPoint y: 693, endPoint x: 1046, endPoint y: 734, distance: 407.1
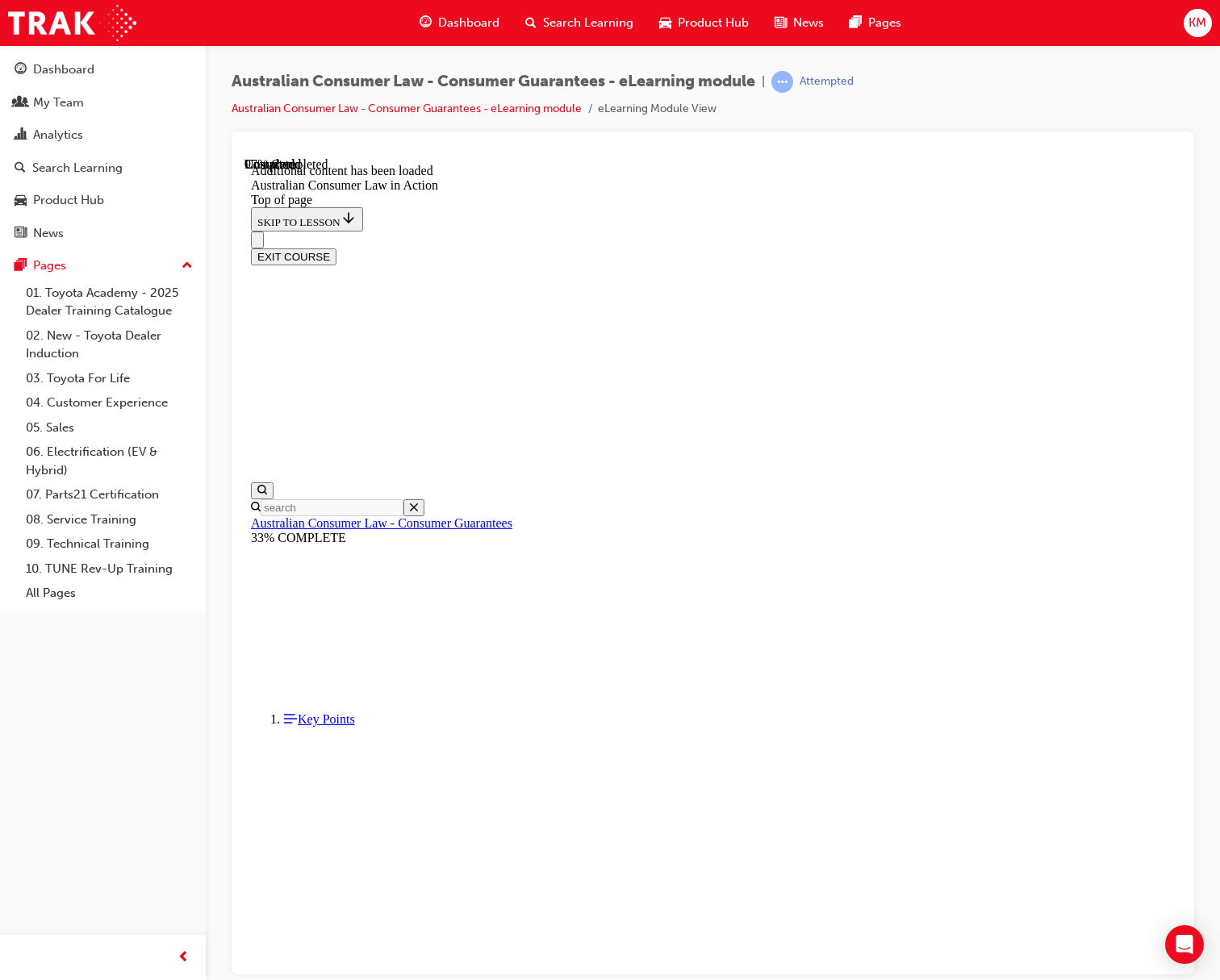
drag, startPoint x: 637, startPoint y: 339, endPoint x: 738, endPoint y: 501, distance: 190.9
drag, startPoint x: 738, startPoint y: 501, endPoint x: 1045, endPoint y: 662, distance: 346.7
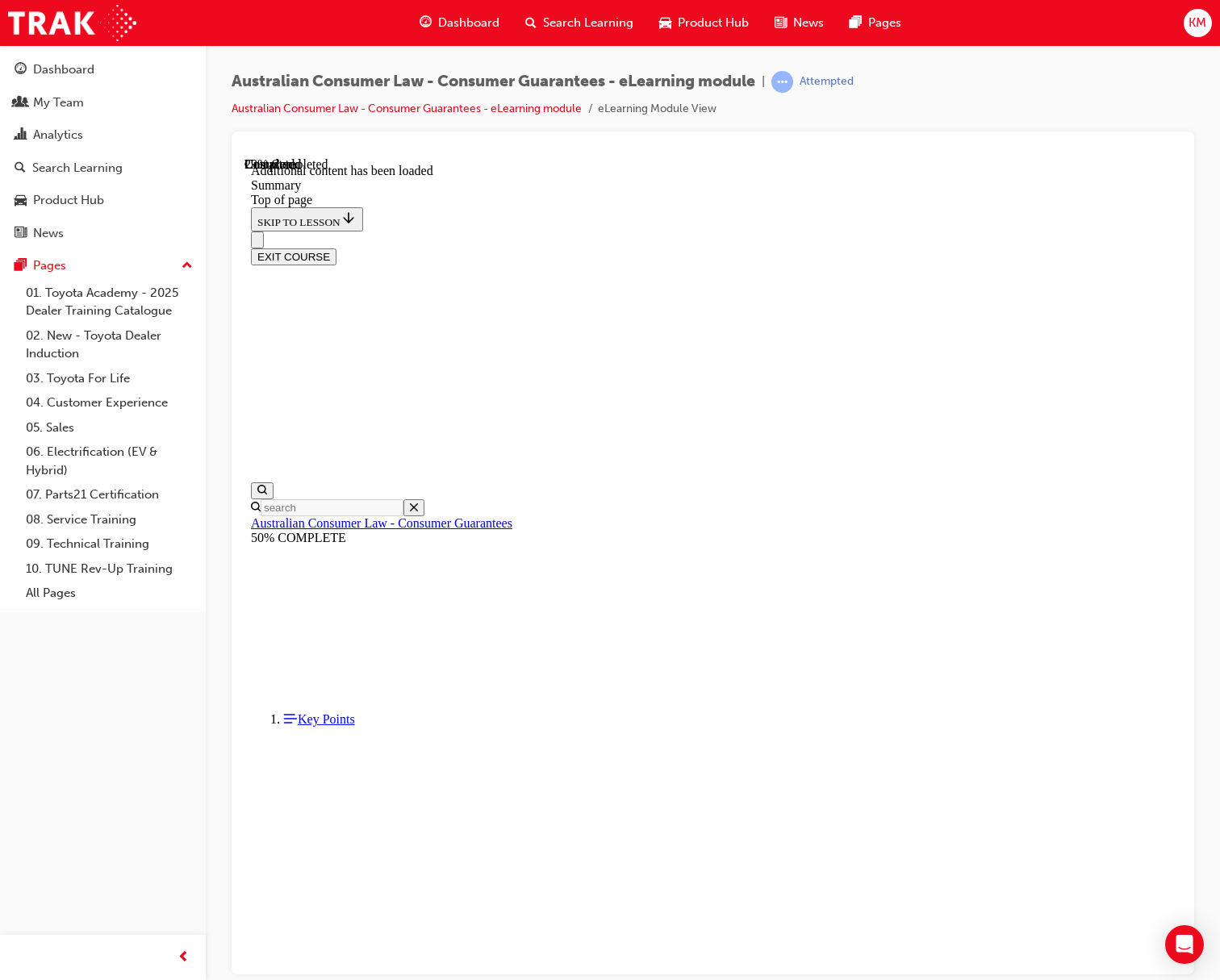
scroll to position [130, 0]
drag, startPoint x: 609, startPoint y: 450, endPoint x: 770, endPoint y: 555, distance: 192.2
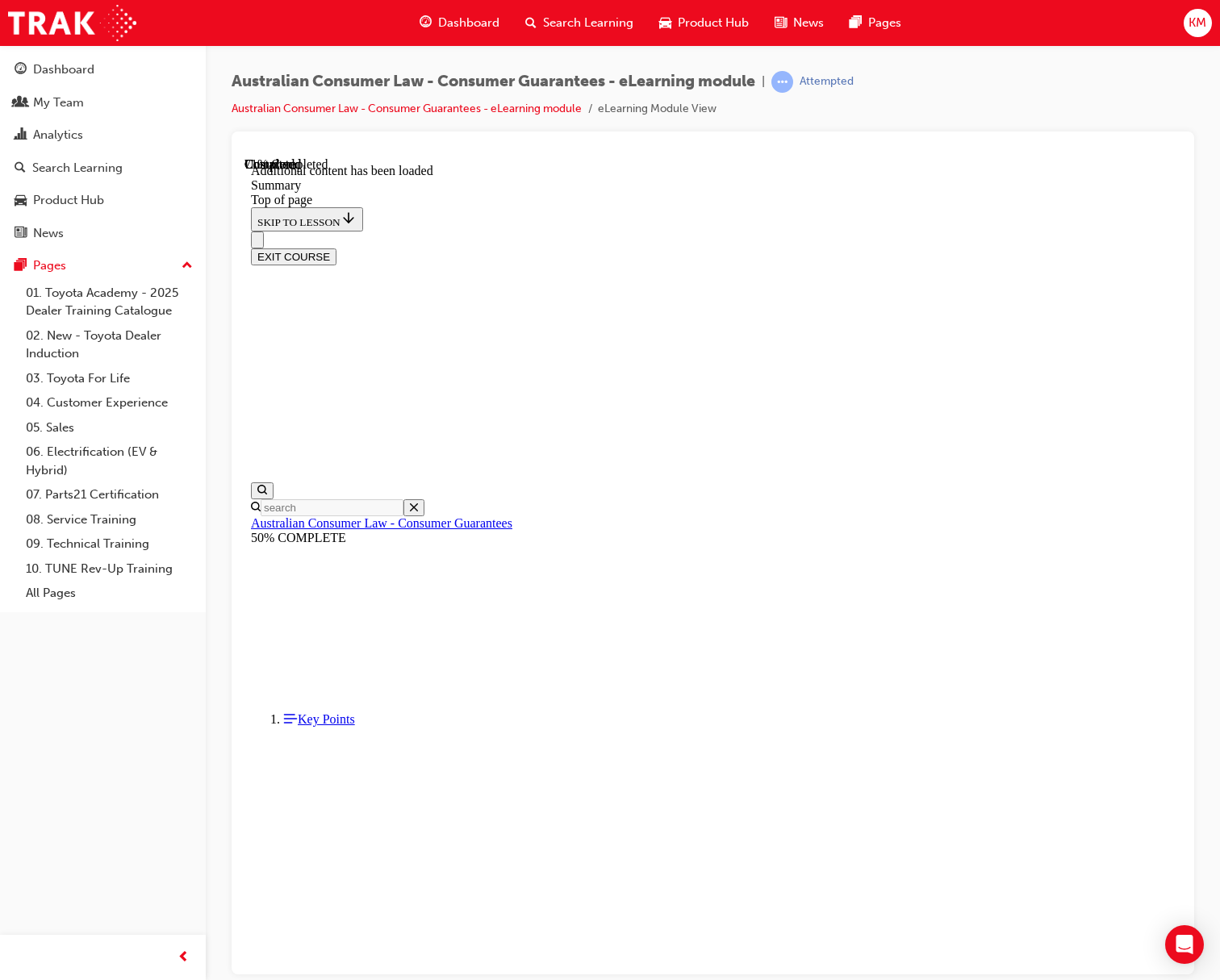
scroll to position [1207, 0]
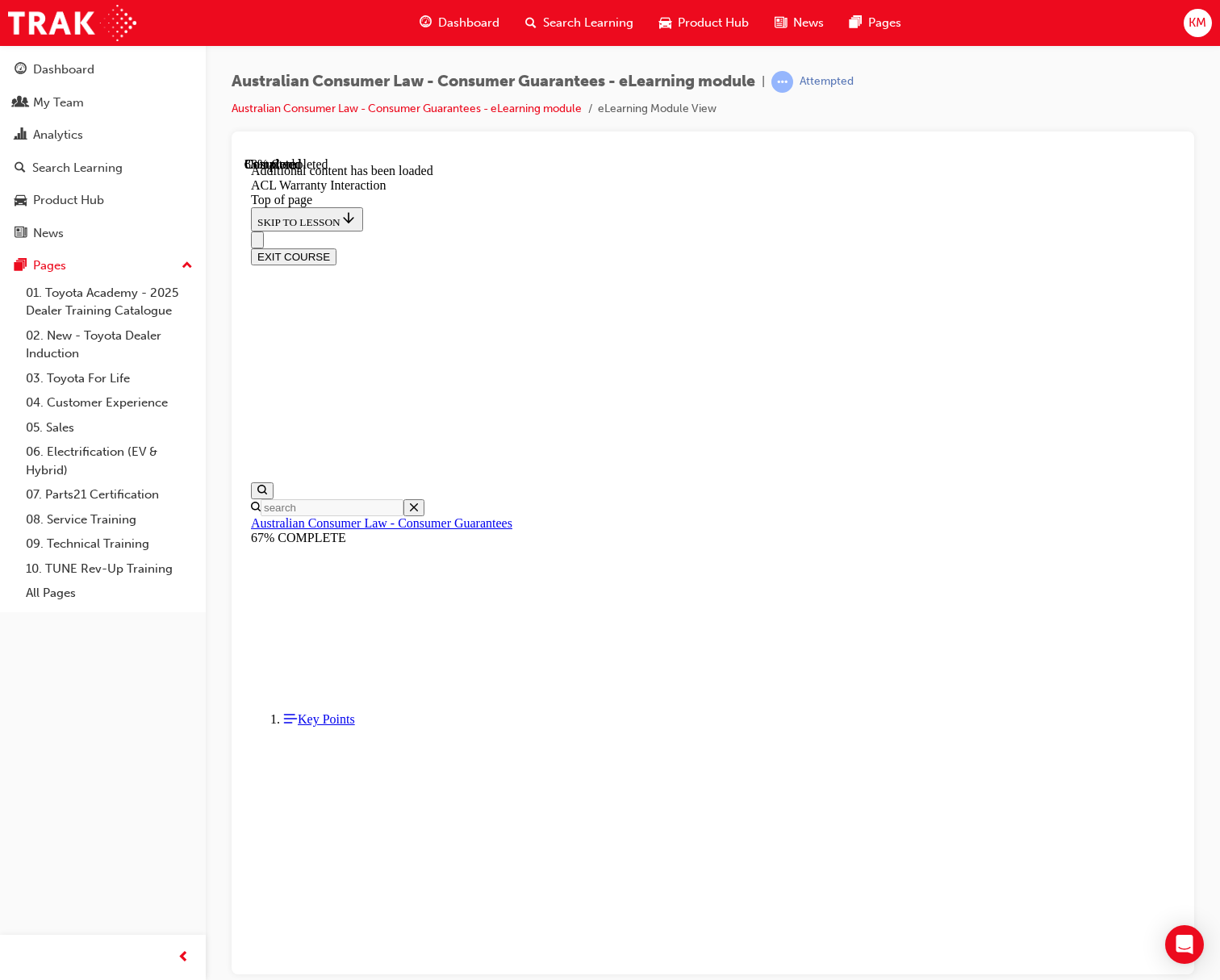
drag, startPoint x: 628, startPoint y: 377, endPoint x: 1045, endPoint y: 376, distance: 417.0
drag, startPoint x: 607, startPoint y: 428, endPoint x: 759, endPoint y: 440, distance: 152.5
drag, startPoint x: 599, startPoint y: 482, endPoint x: 1093, endPoint y: 481, distance: 494.0
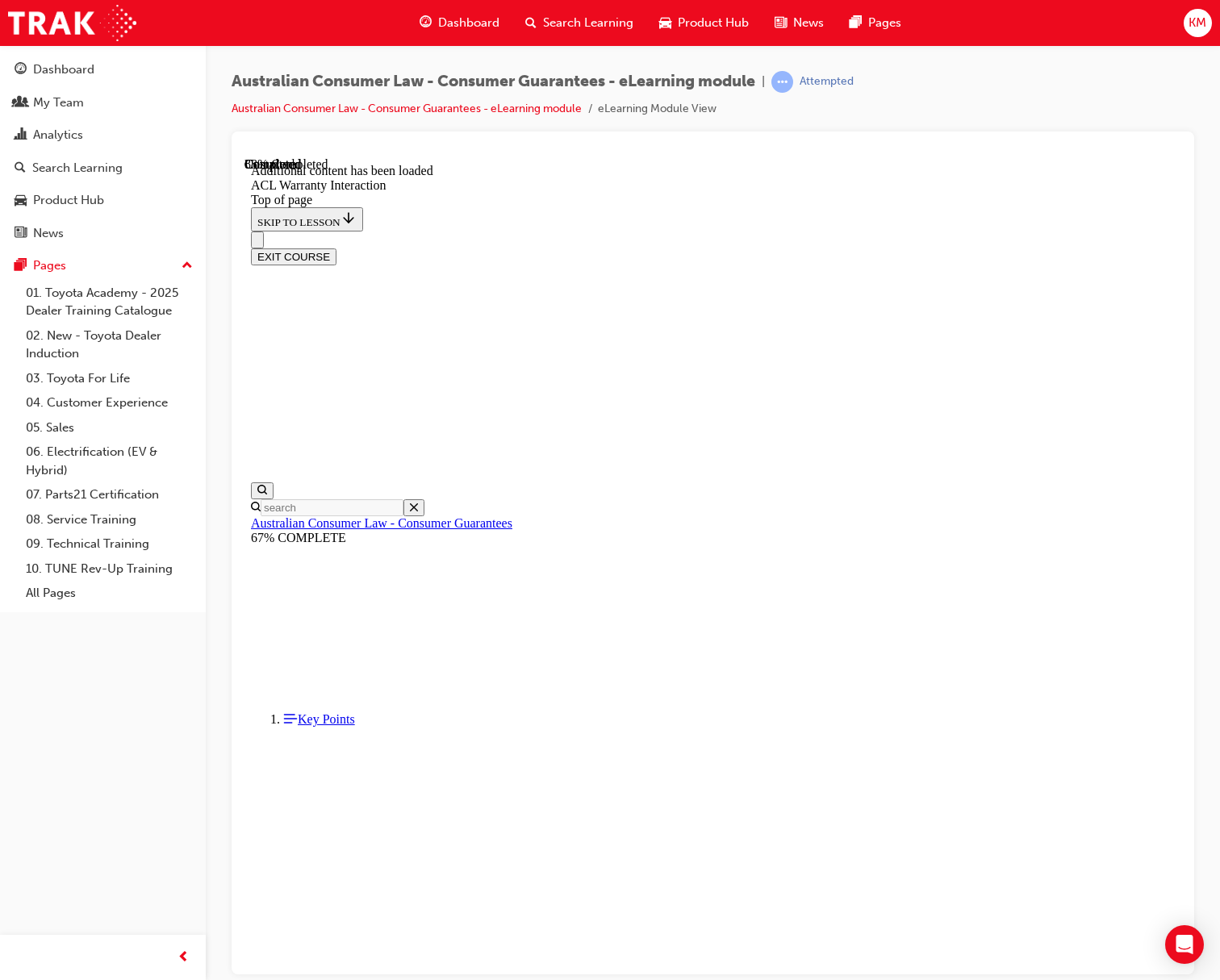
drag, startPoint x: 624, startPoint y: 525, endPoint x: 1044, endPoint y: 574, distance: 422.8
drag, startPoint x: 609, startPoint y: 611, endPoint x: 1001, endPoint y: 669, distance: 396.3
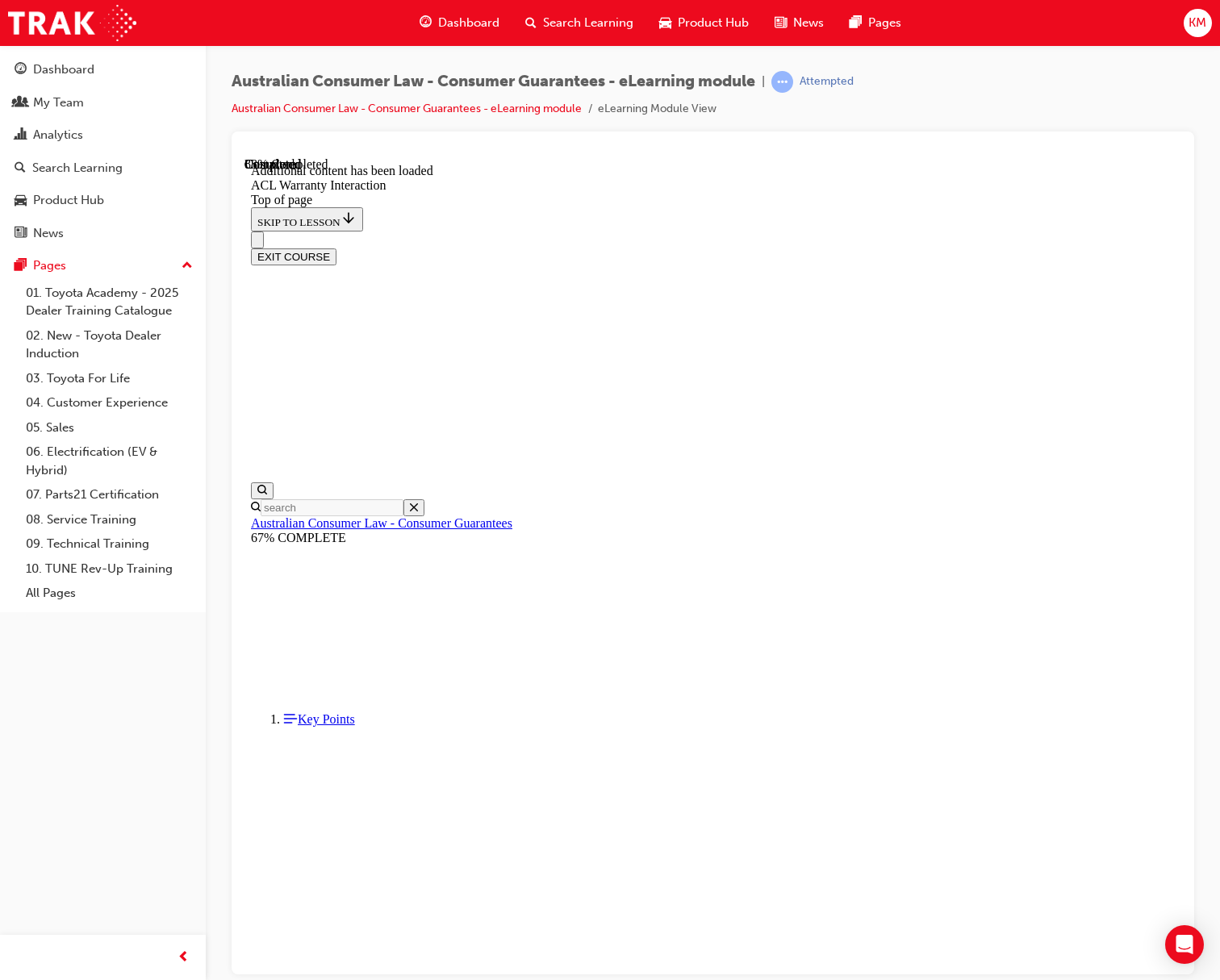
scroll to position [1652, 0]
drag, startPoint x: 641, startPoint y: 578, endPoint x: 846, endPoint y: 614, distance: 208.1
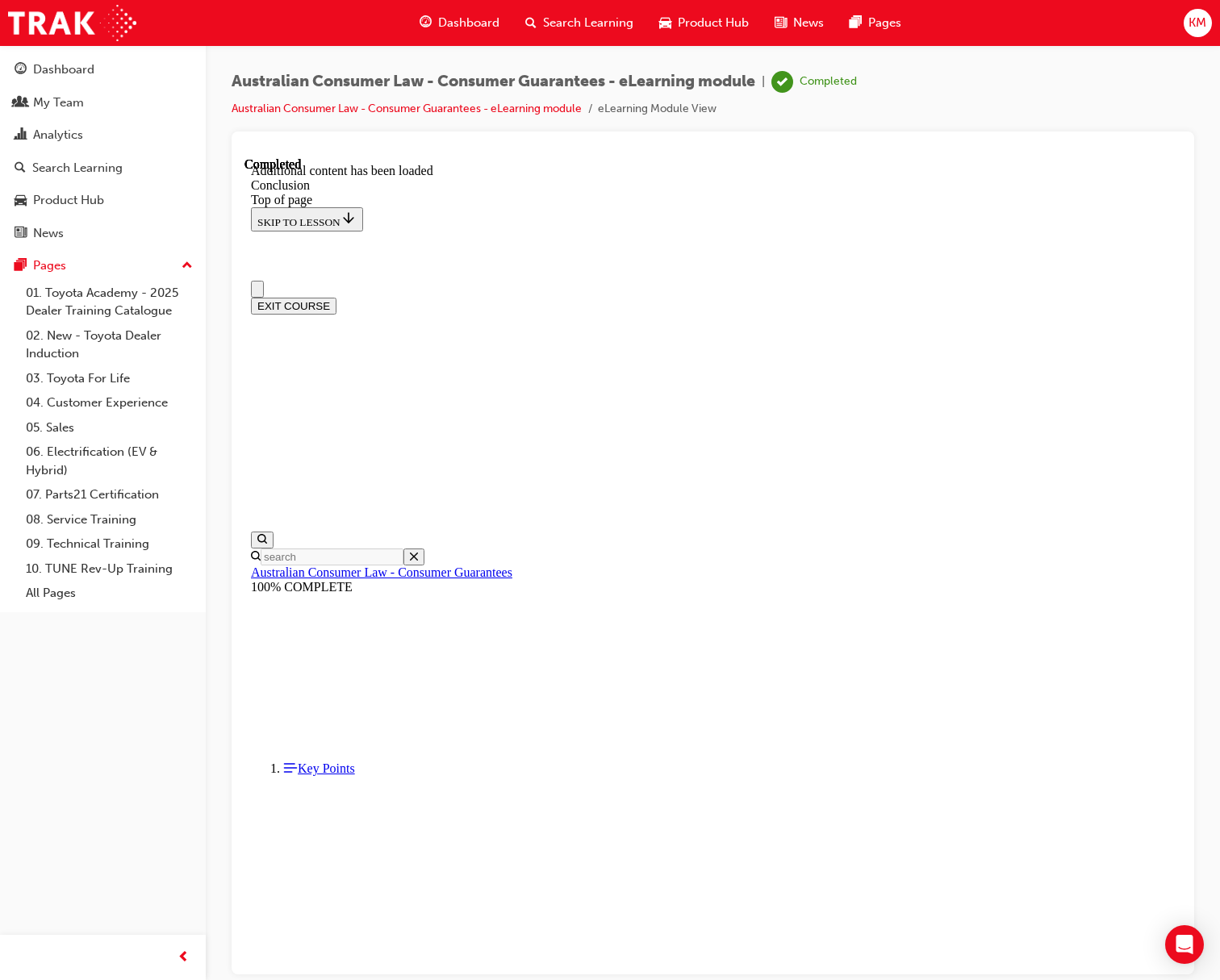
click at [336, 297] on button "EXIT COURSE" at bounding box center [293, 305] width 85 height 17
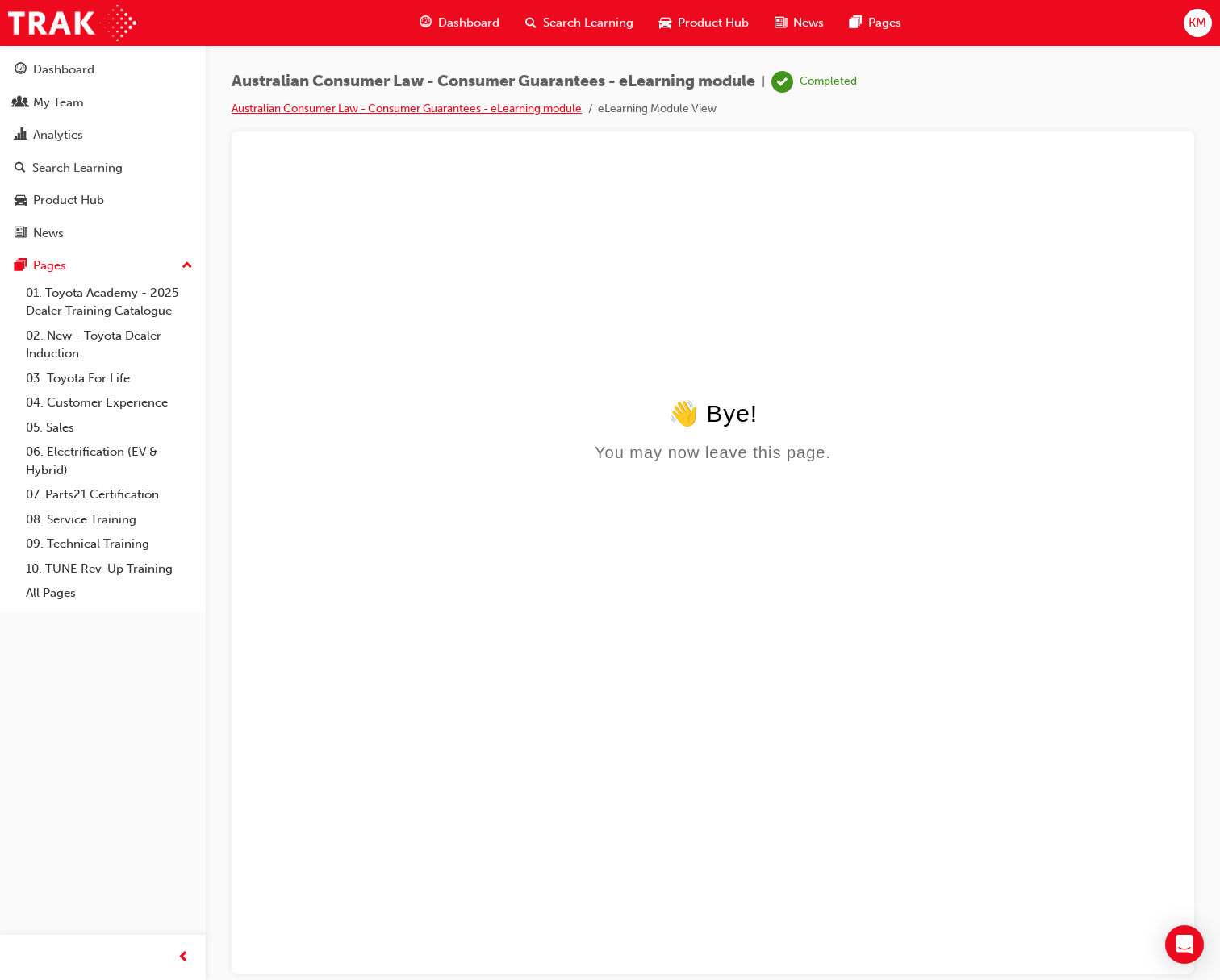
click at [540, 110] on link "Australian Consumer Law - Consumer Guarantees - eLearning module" at bounding box center [406, 108] width 350 height 14
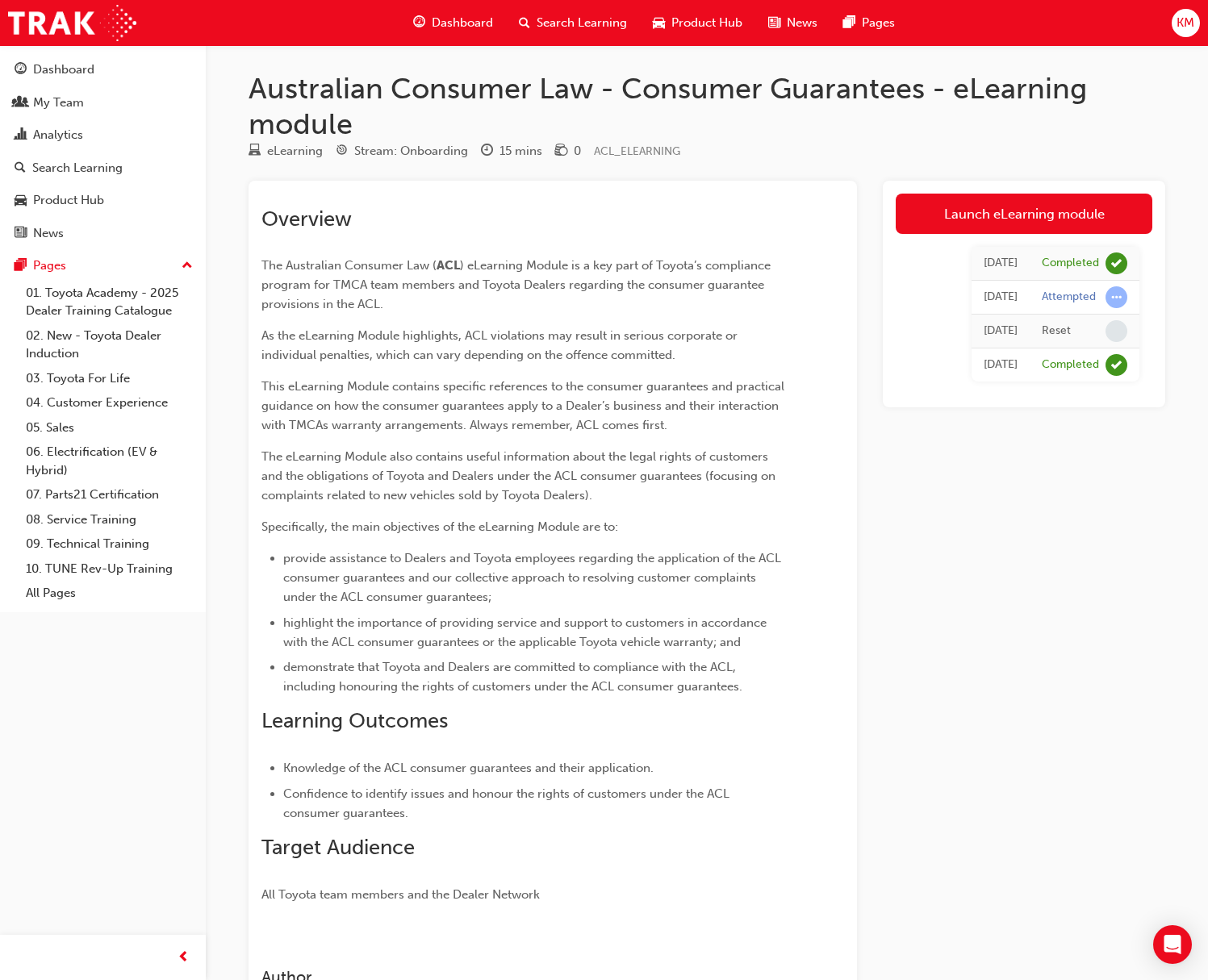
click at [570, 28] on span "Search Learning" at bounding box center [581, 23] width 90 height 18
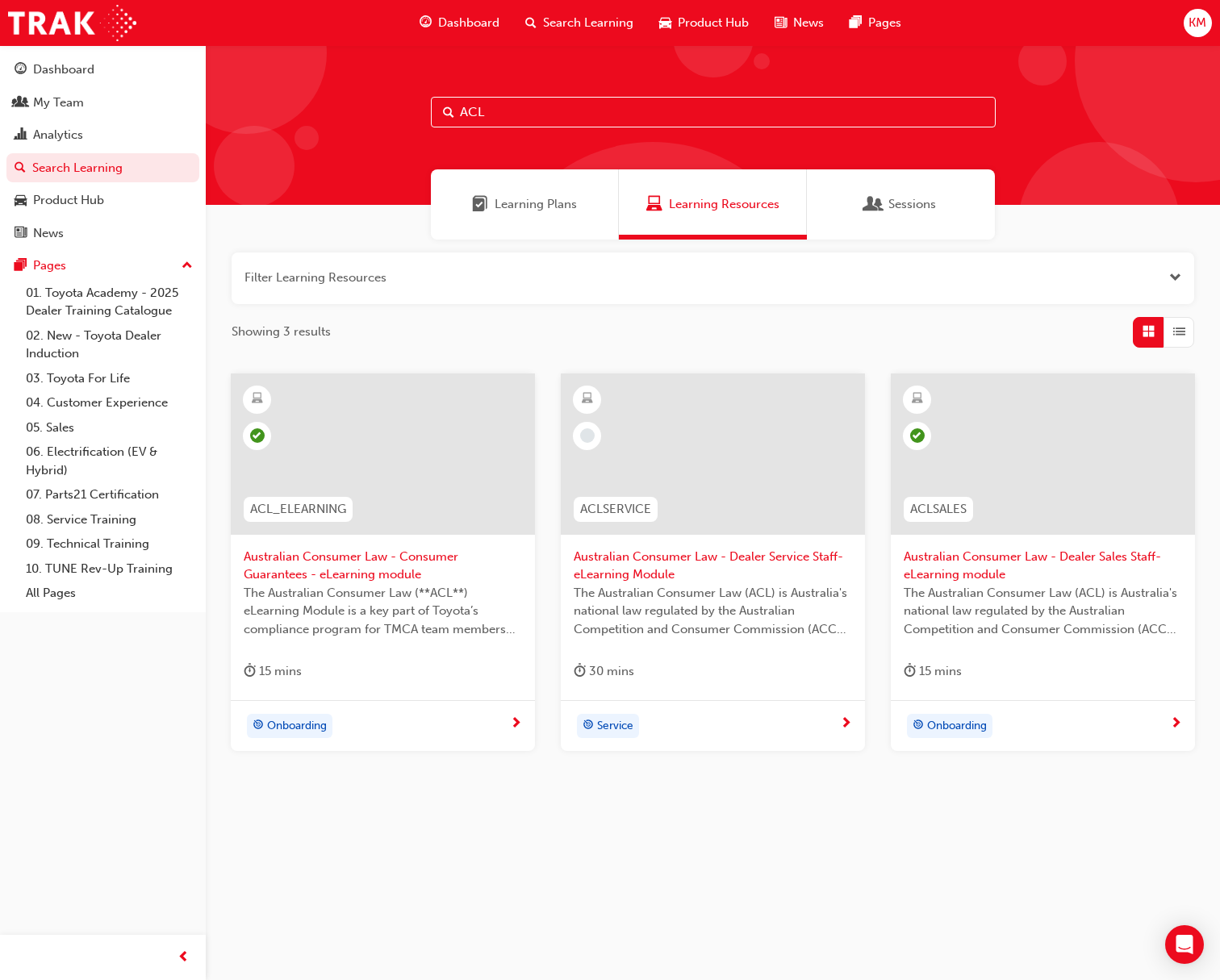
click at [764, 636] on div "Service" at bounding box center [707, 727] width 266 height 24
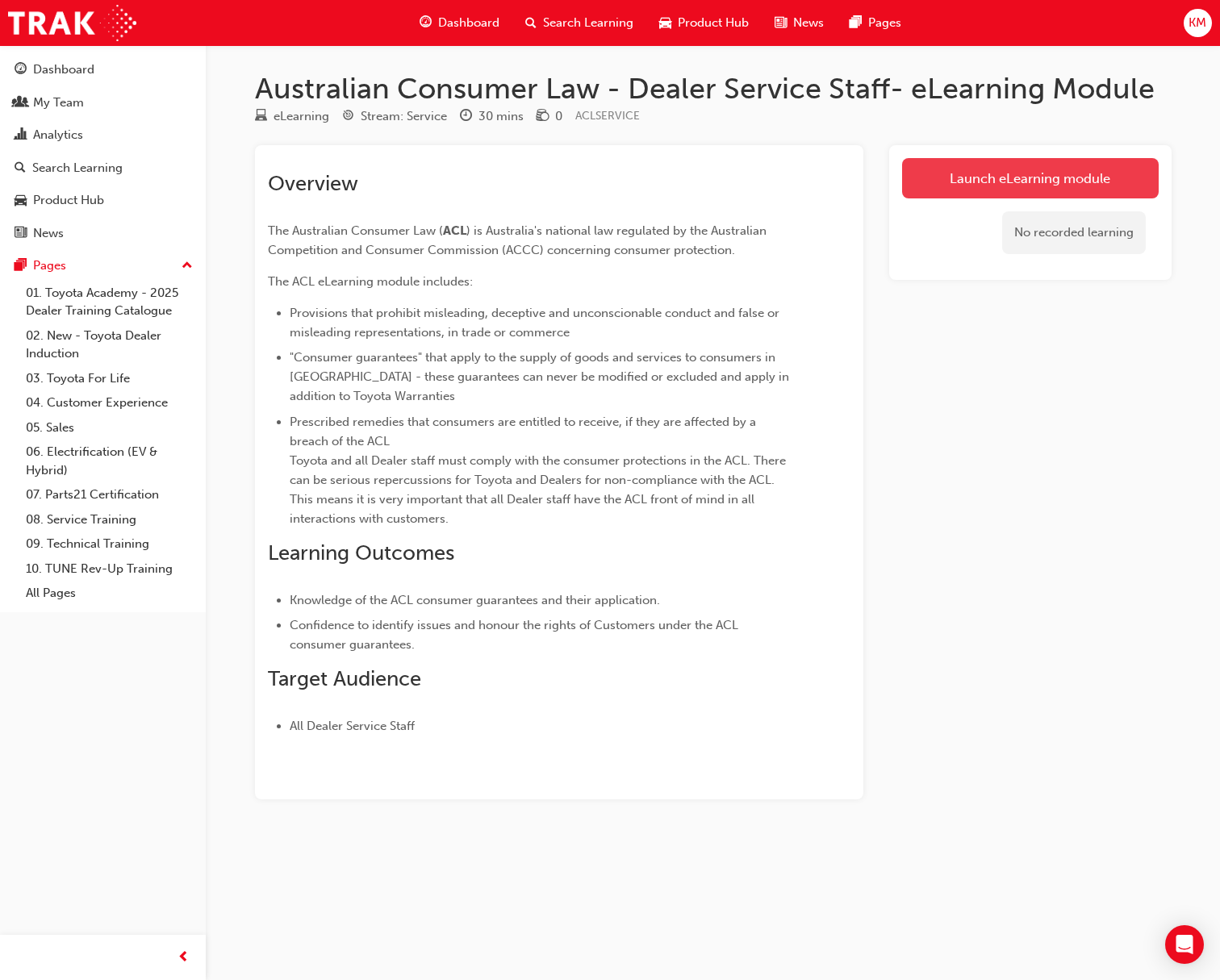
click at [987, 176] on link "Launch eLearning module" at bounding box center [1030, 178] width 256 height 40
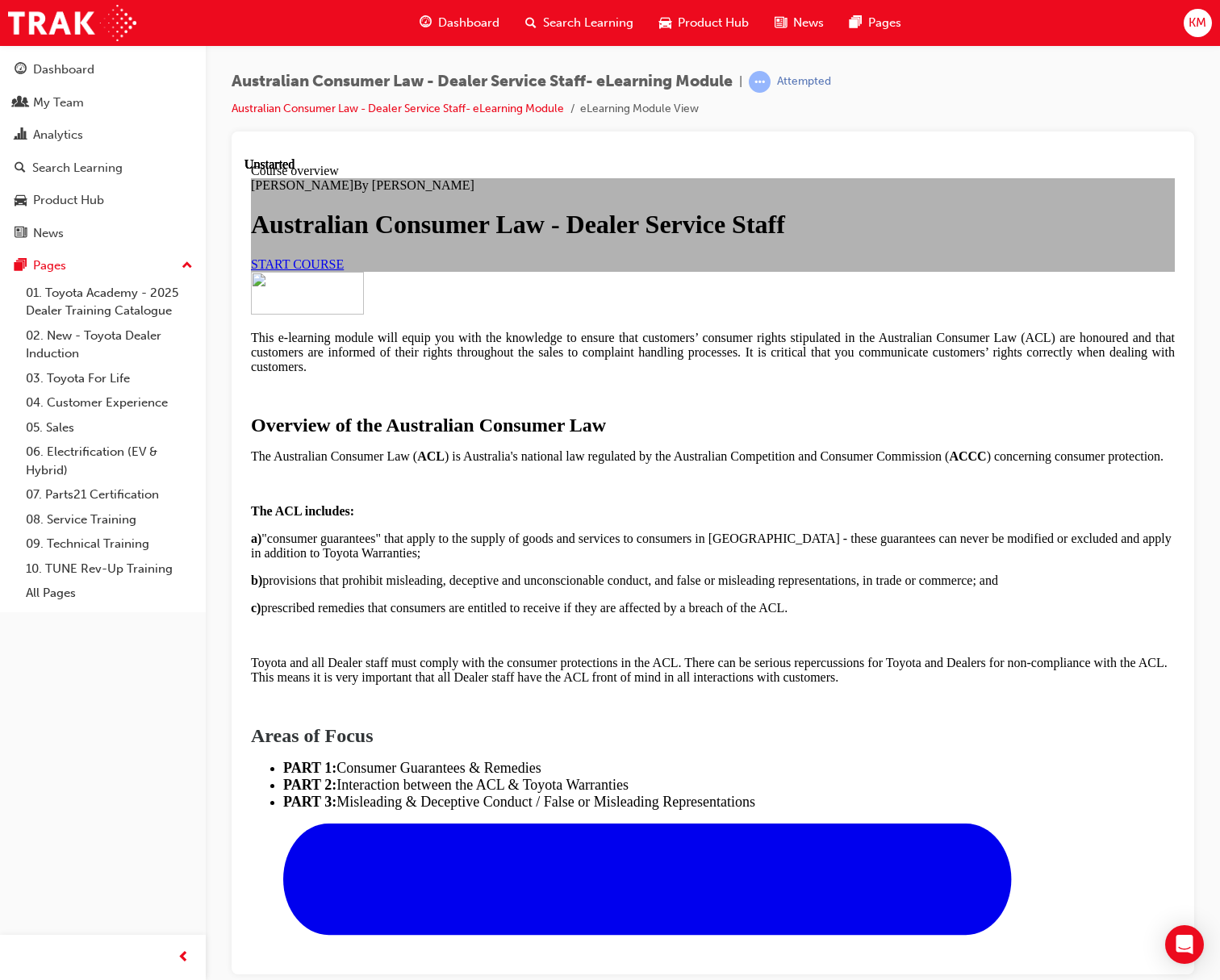
click at [344, 270] on link "START COURSE" at bounding box center [297, 263] width 93 height 14
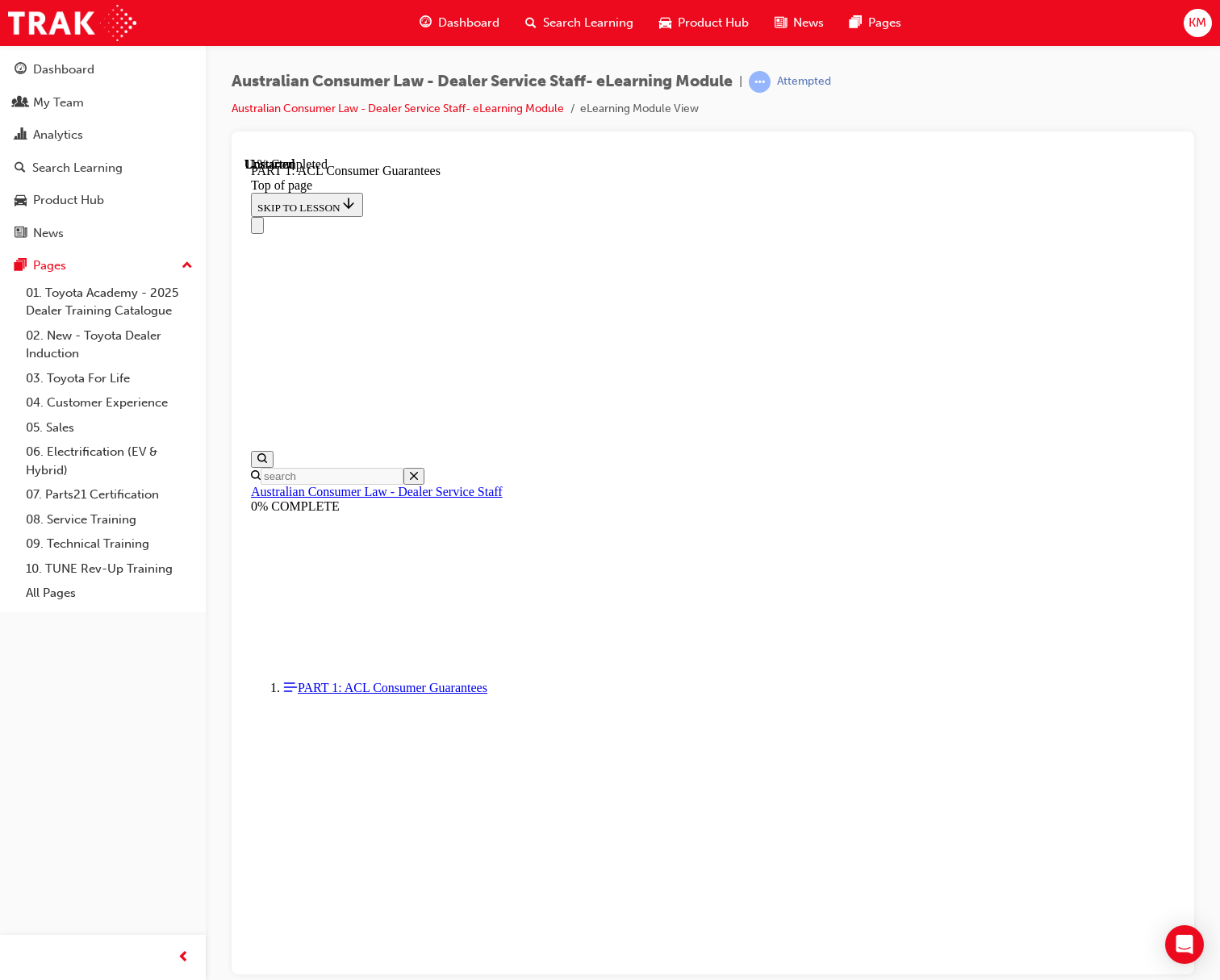
scroll to position [2551, 0]
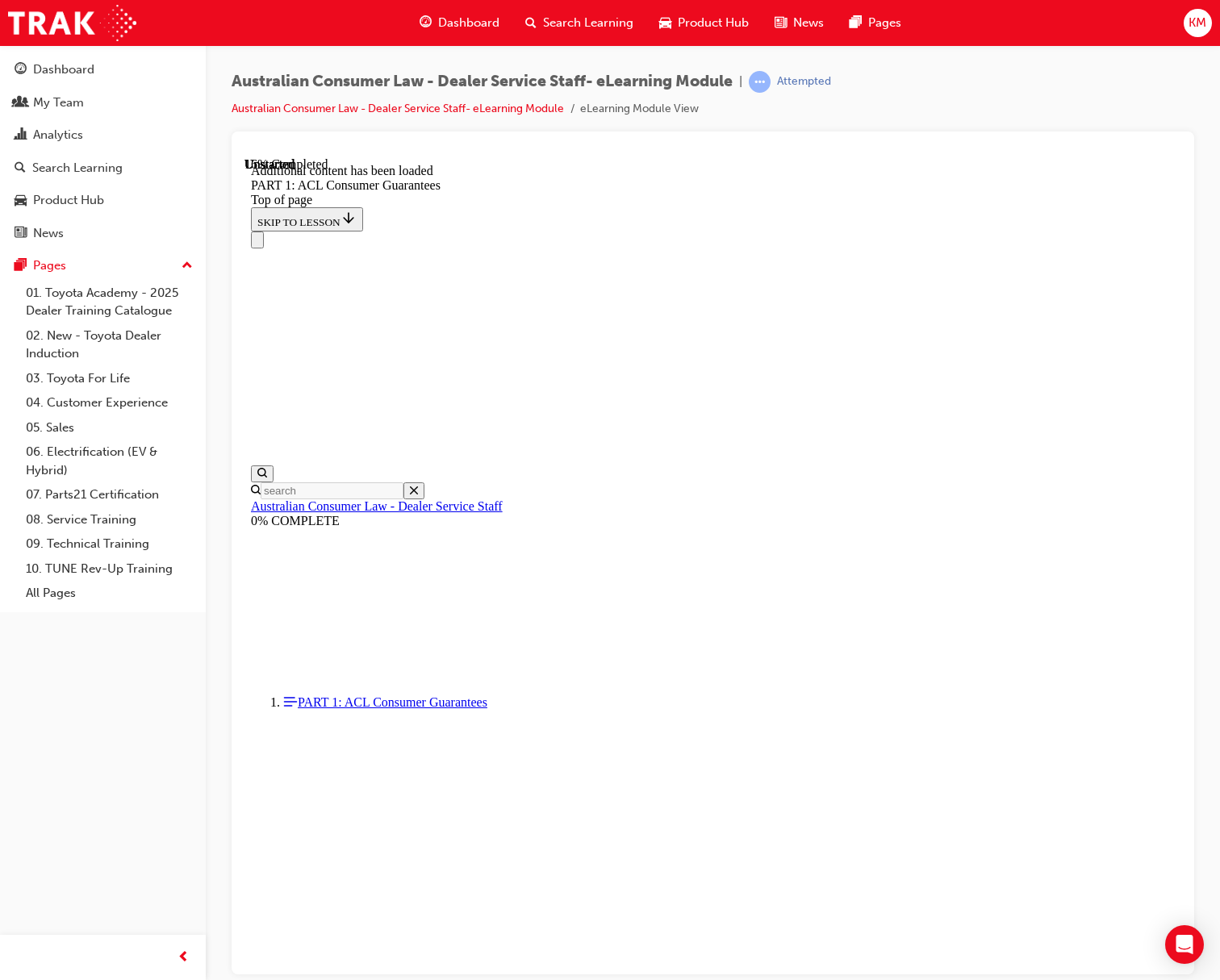
scroll to position [3032, 0]
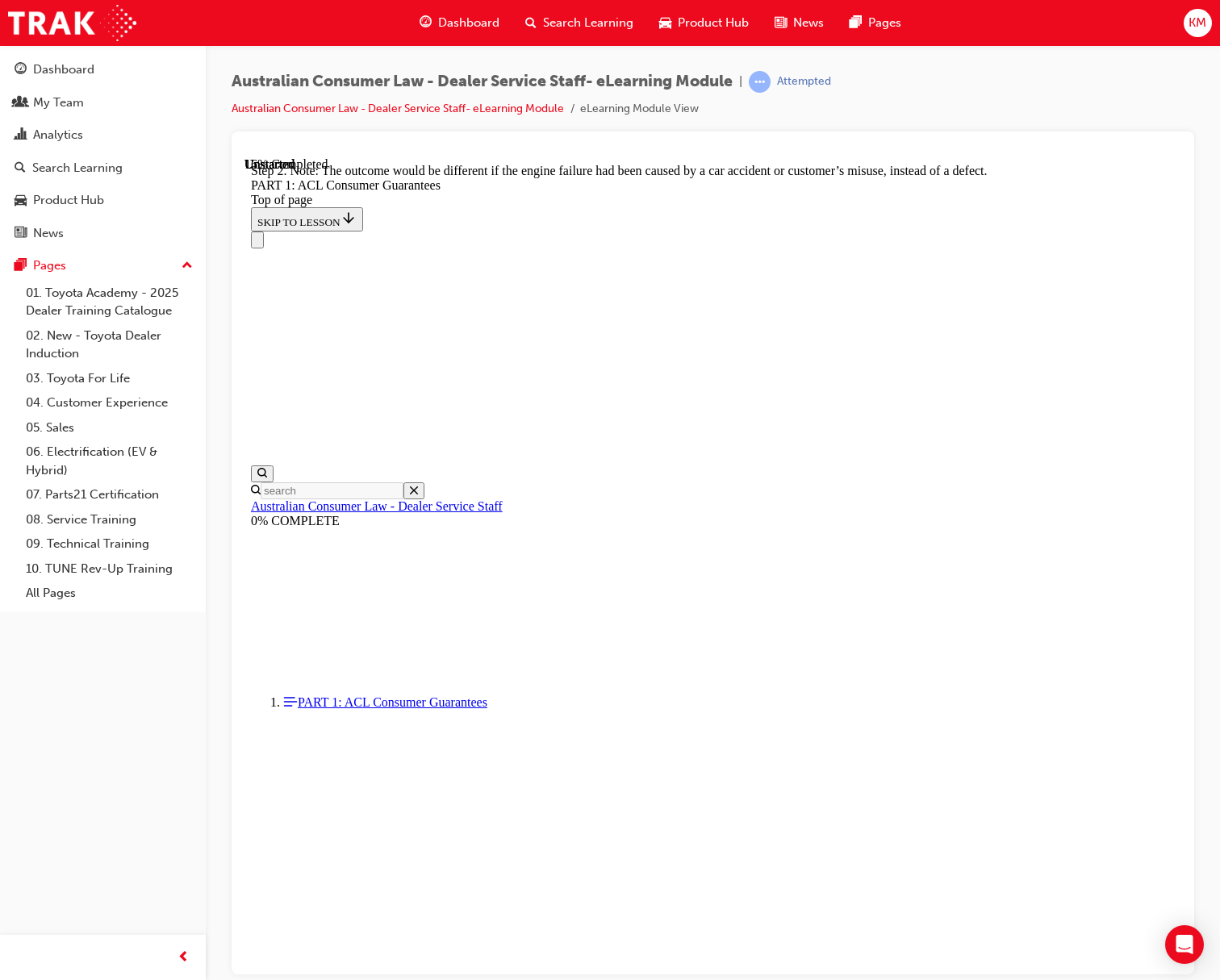
scroll to position [2994, 0]
drag, startPoint x: 578, startPoint y: 238, endPoint x: 632, endPoint y: 632, distance: 397.7
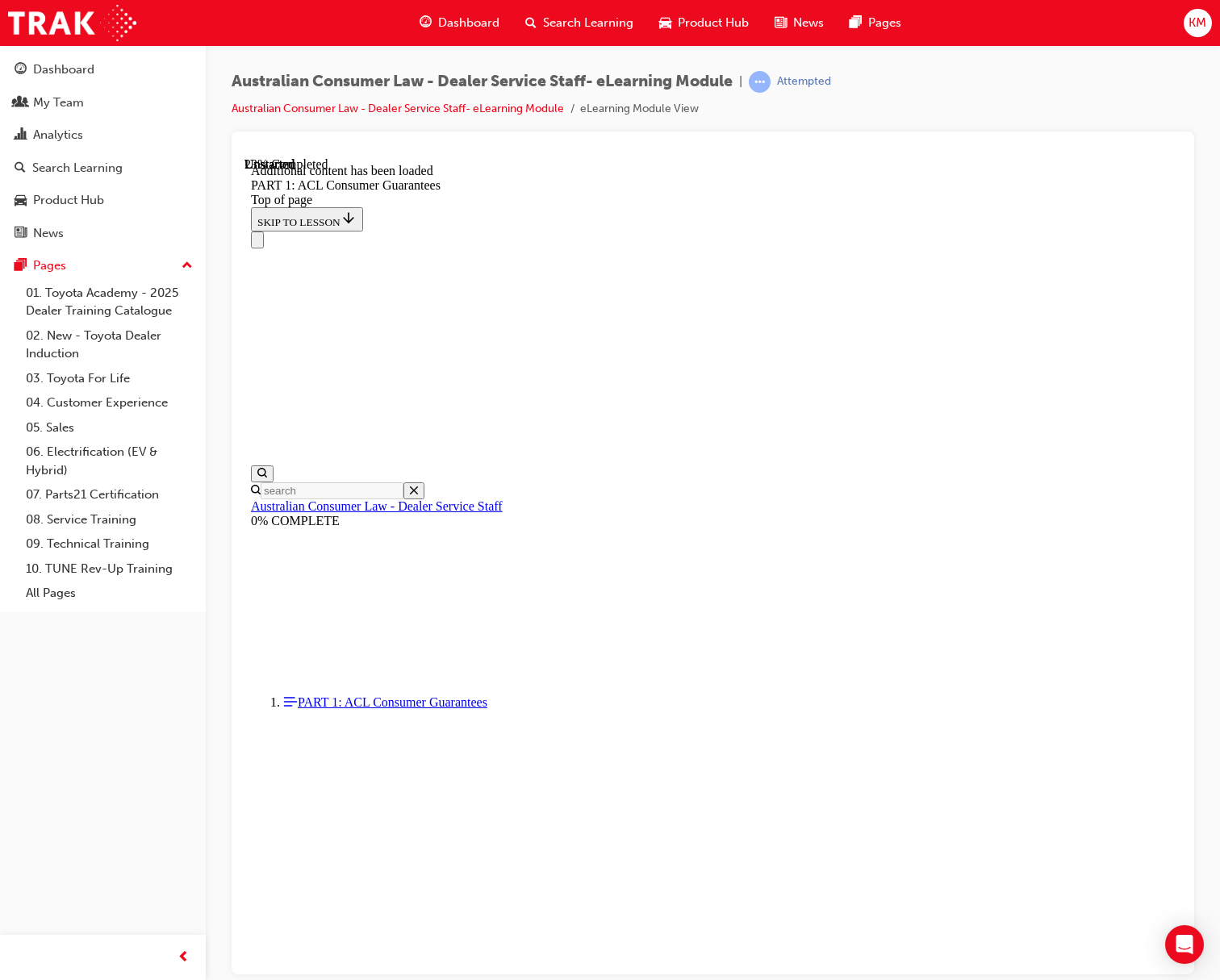
scroll to position [4185, 0]
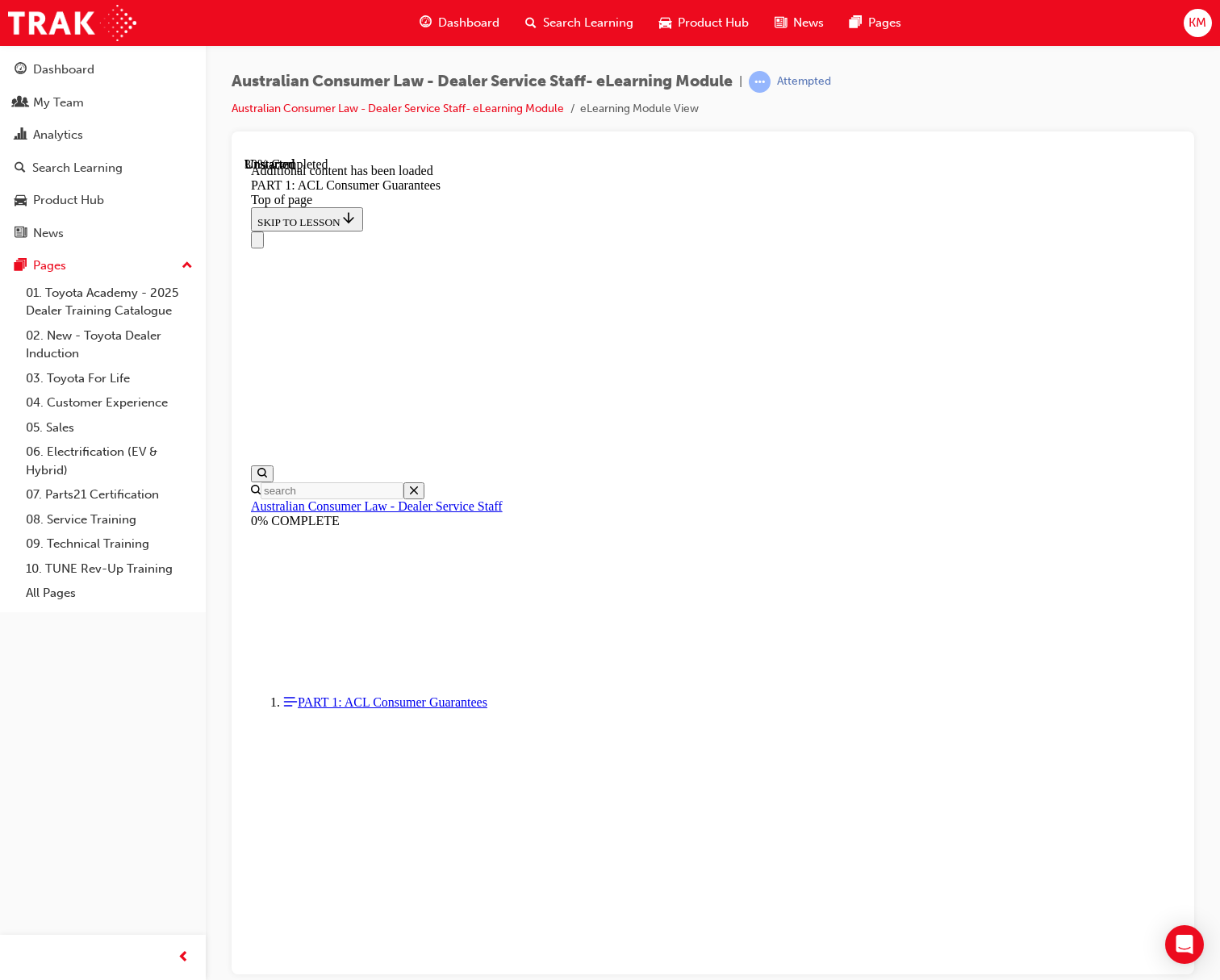
scroll to position [4427, 0]
drag, startPoint x: 591, startPoint y: 638, endPoint x: 894, endPoint y: 767, distance: 329.3
drag, startPoint x: 894, startPoint y: 767, endPoint x: 858, endPoint y: 878, distance: 116.7
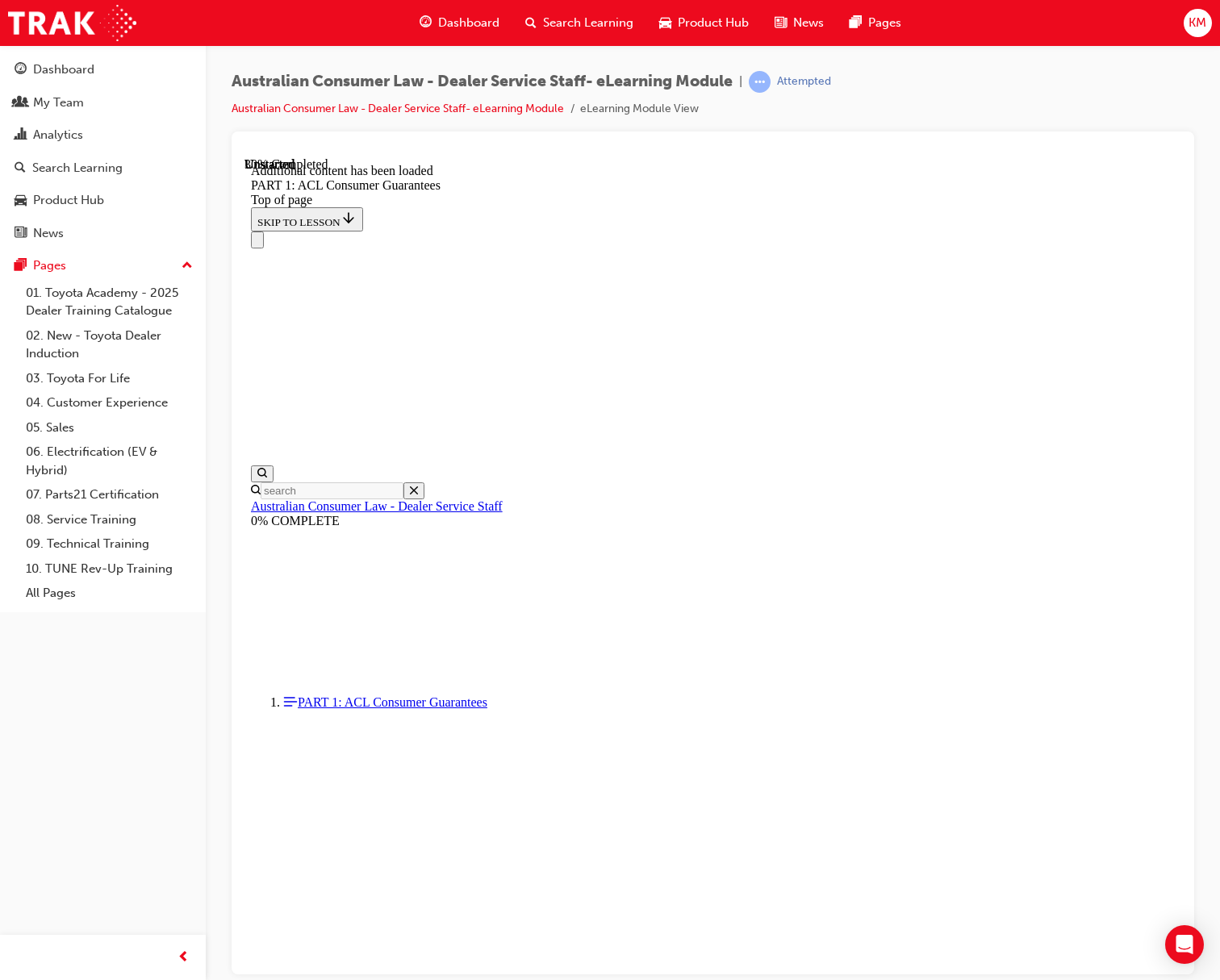
drag, startPoint x: 572, startPoint y: 332, endPoint x: 887, endPoint y: 687, distance: 474.6
